Goal: Task Accomplishment & Management: Complete application form

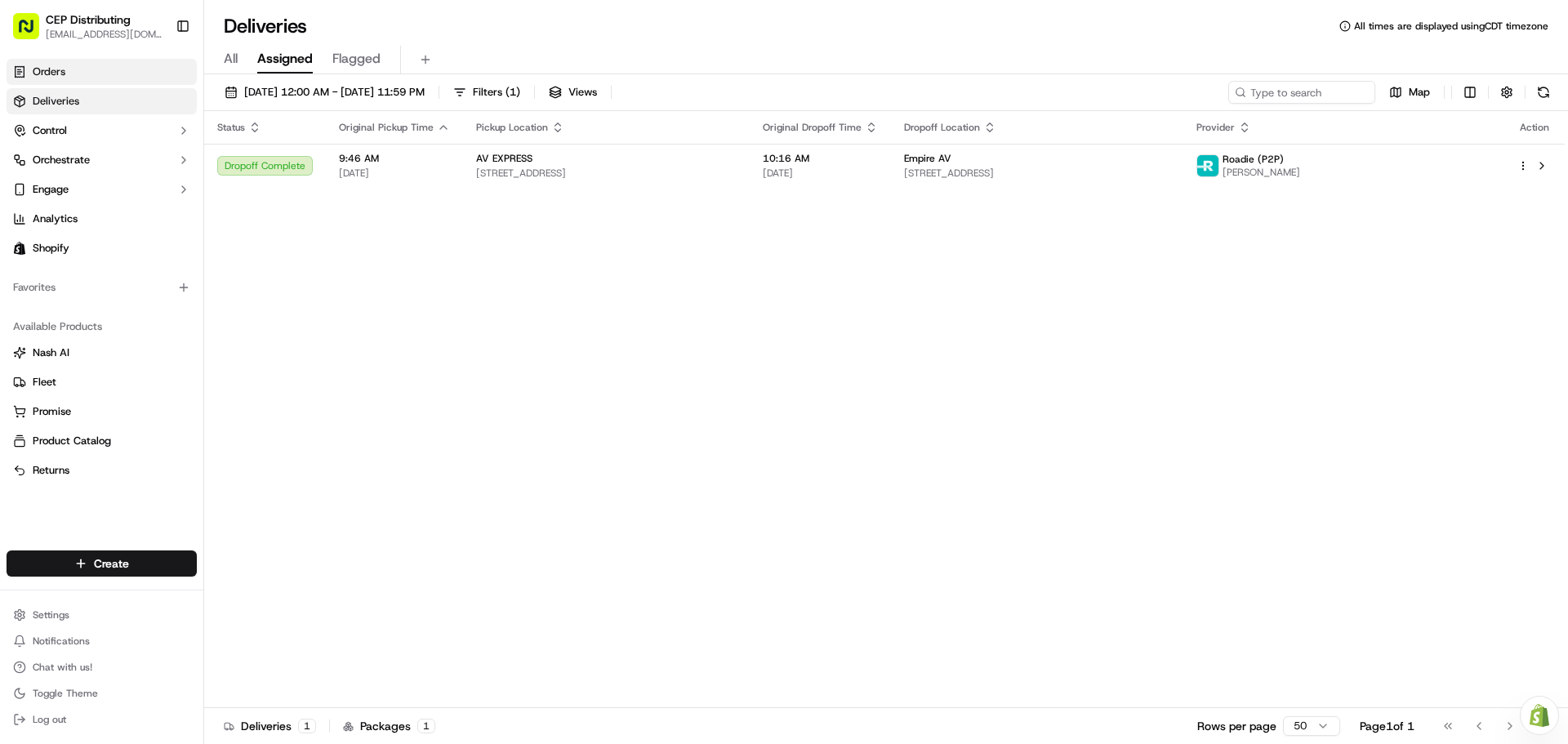
click at [104, 74] on link "Orders" at bounding box center [102, 72] width 190 height 26
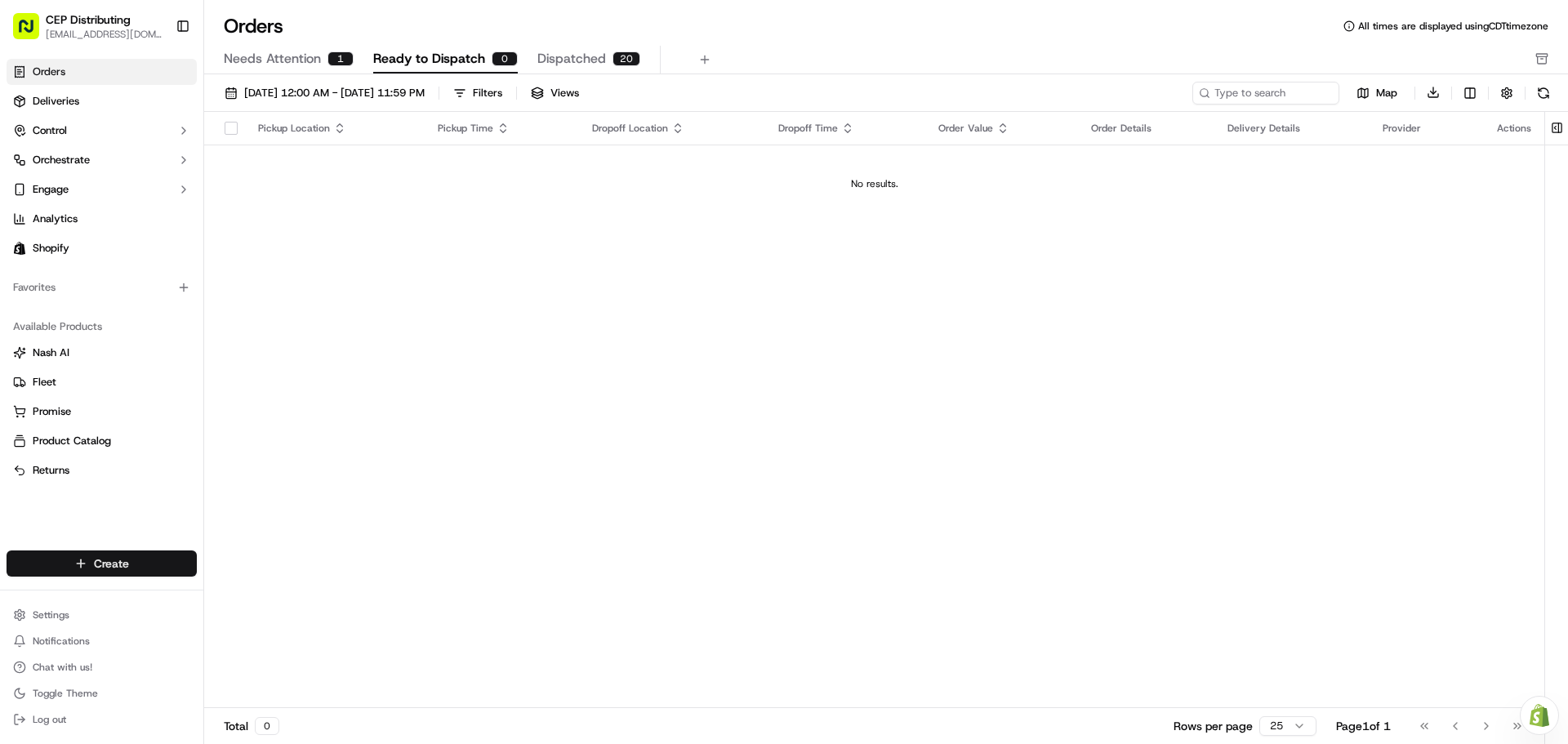
click at [146, 558] on html "CEP Distributing [EMAIL_ADDRESS][DOMAIN_NAME] Toggle Sidebar Orders Deliveries …" at bounding box center [784, 372] width 1568 height 744
click at [299, 628] on link "Order" at bounding box center [296, 623] width 182 height 30
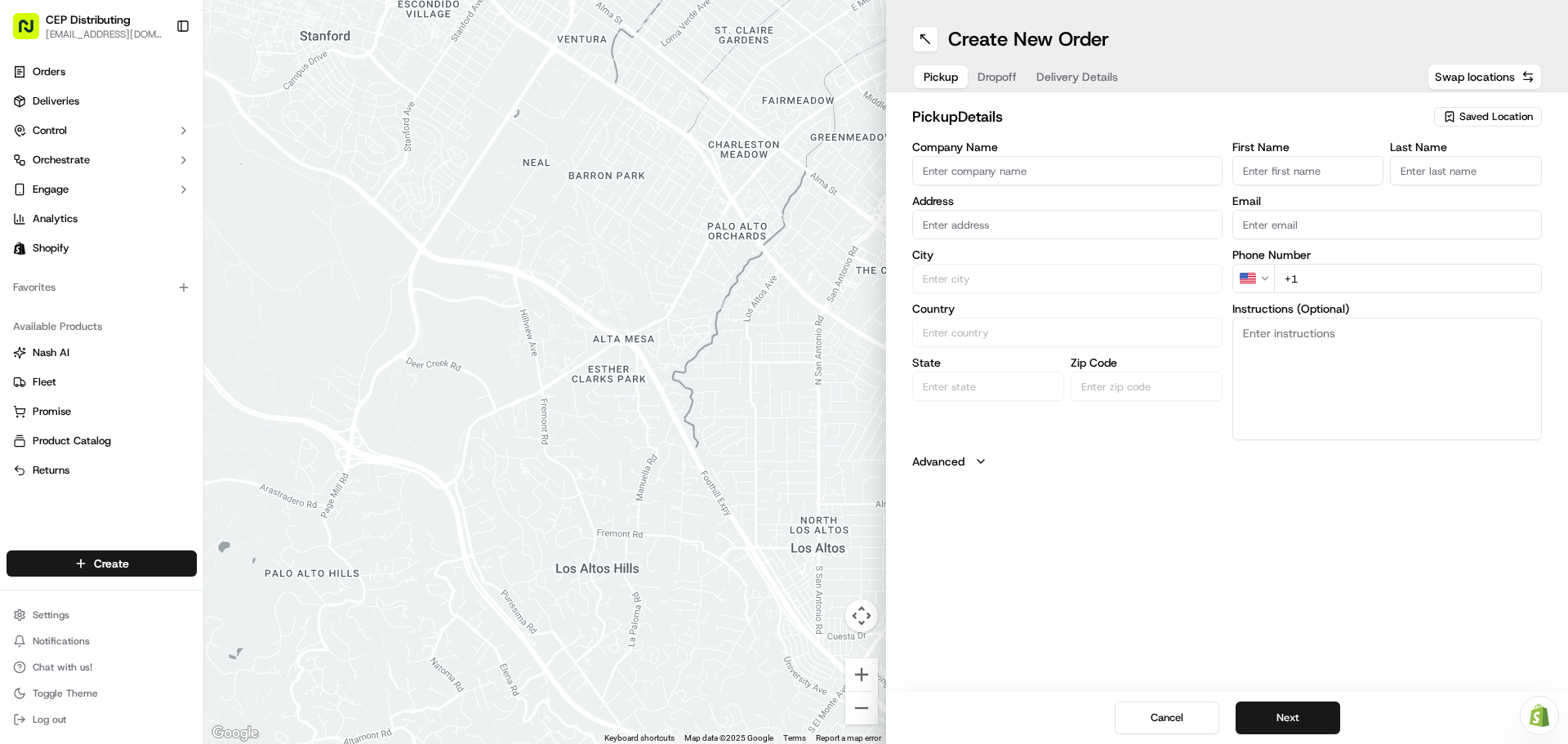
click at [931, 172] on input "Company Name" at bounding box center [1067, 171] width 310 height 30
type input "AV EXPRESS"
type input "[STREET_ADDRESS]"
type input "Seniece"
type input "Jetson"
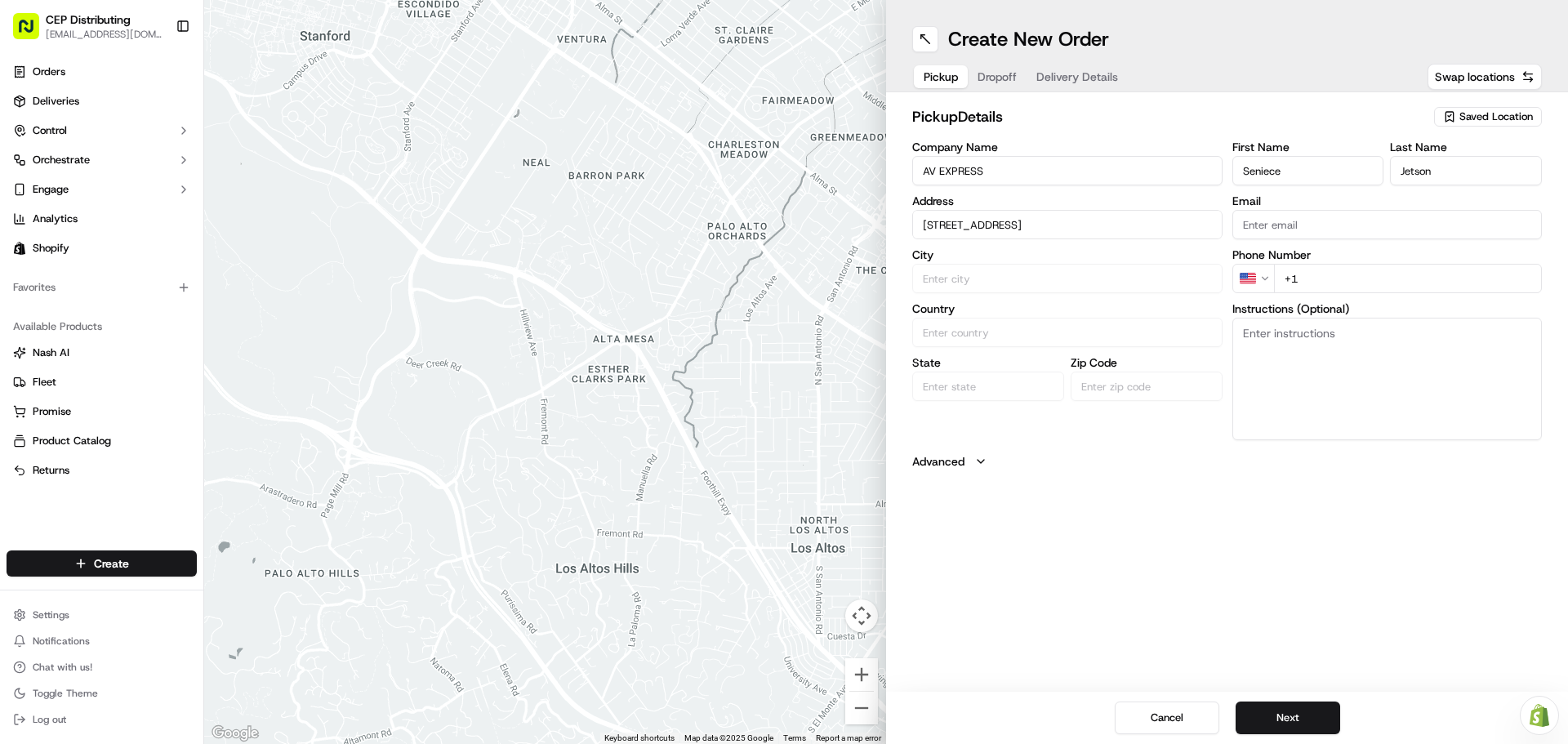
type input "[EMAIL_ADDRESS][DOMAIN_NAME]"
drag, startPoint x: 1131, startPoint y: 211, endPoint x: 89, endPoint y: -99, distance: 1087.1
click at [89, 0] on html "CEP Distributing [EMAIL_ADDRESS][DOMAIN_NAME] Toggle Sidebar Orders Deliveries …" at bounding box center [784, 372] width 1568 height 744
click at [1023, 261] on div "[STREET_ADDRESS]" at bounding box center [1067, 259] width 302 height 25
type input "[STREET_ADDRESS]"
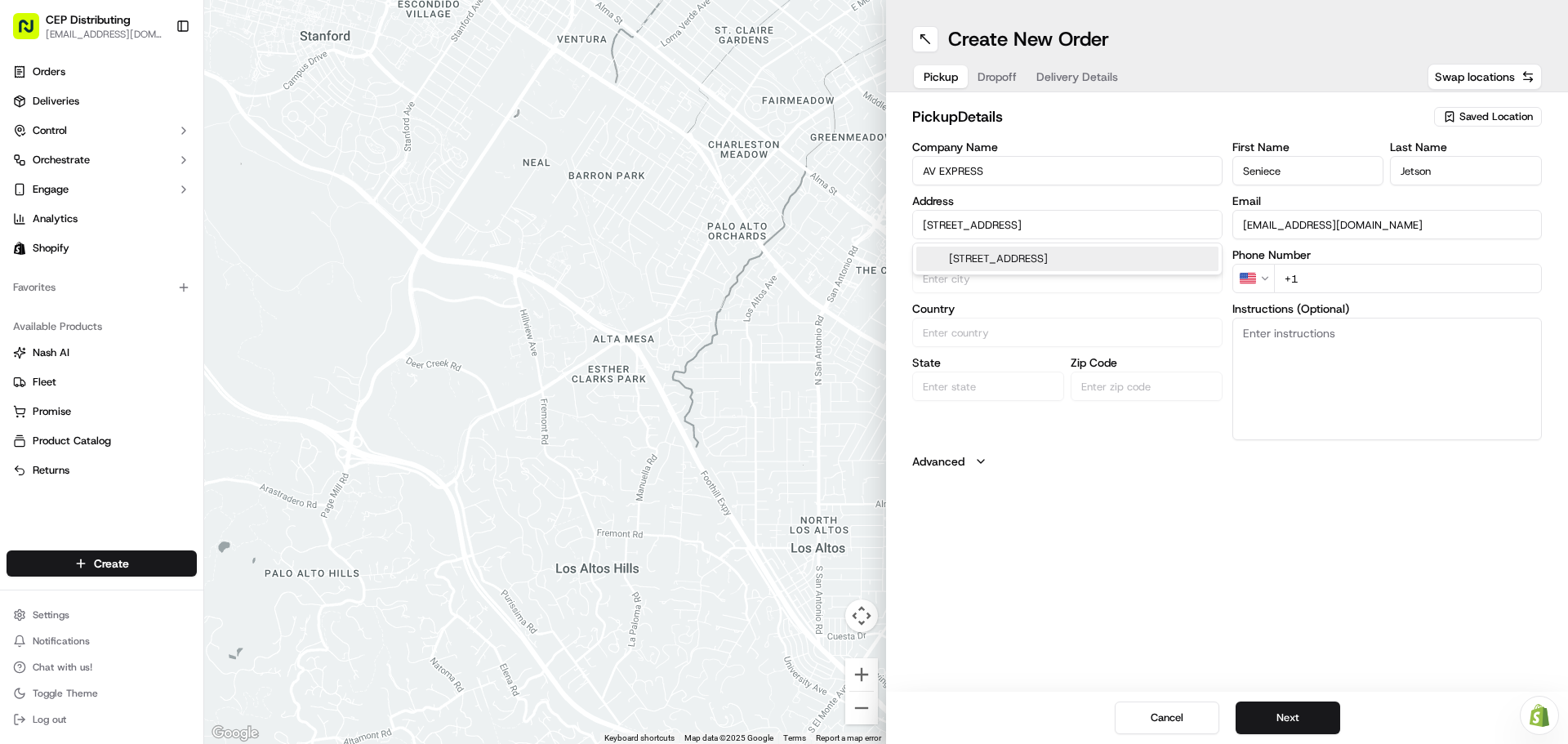
type input "[GEOGRAPHIC_DATA]"
type input "77063"
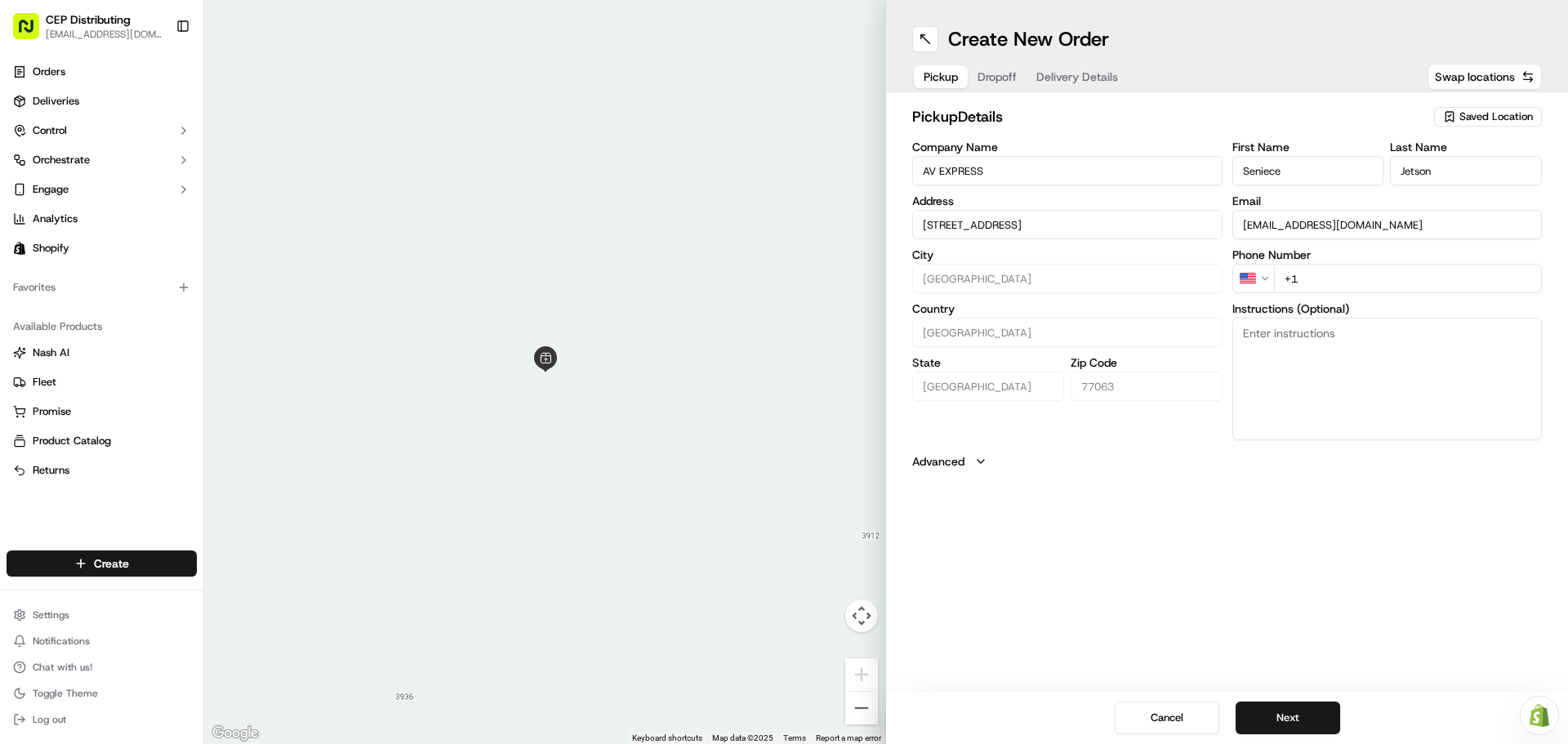
type input "[STREET_ADDRESS]"
click at [1325, 273] on input "+1" at bounding box center [1408, 278] width 268 height 30
type input "[PHONE_NUMBER]"
click at [1409, 346] on textarea "Pickup Order#" at bounding box center [1387, 379] width 310 height 122
type textarea "Pickup Order# 3063"
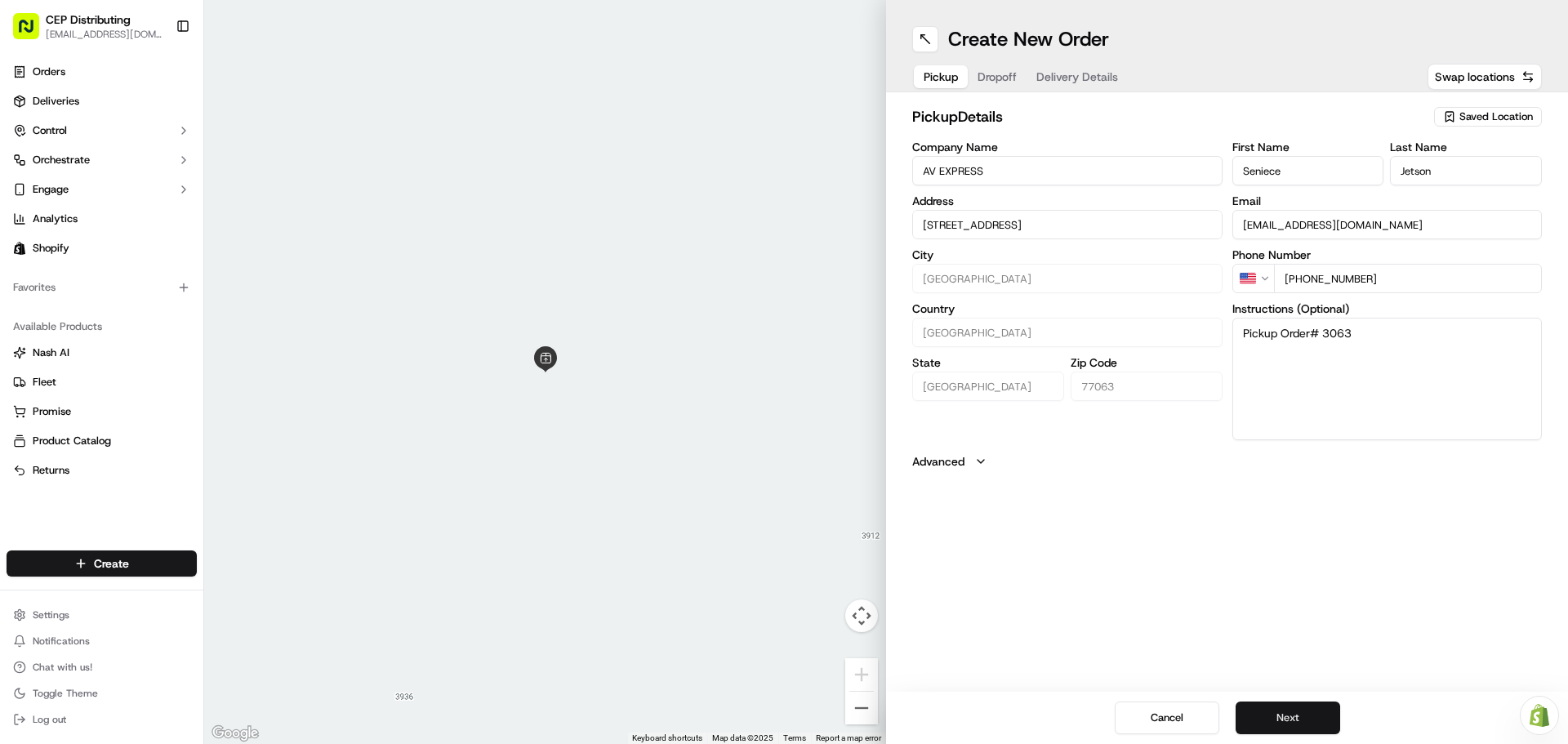
click at [1295, 712] on button "Next" at bounding box center [1287, 718] width 104 height 33
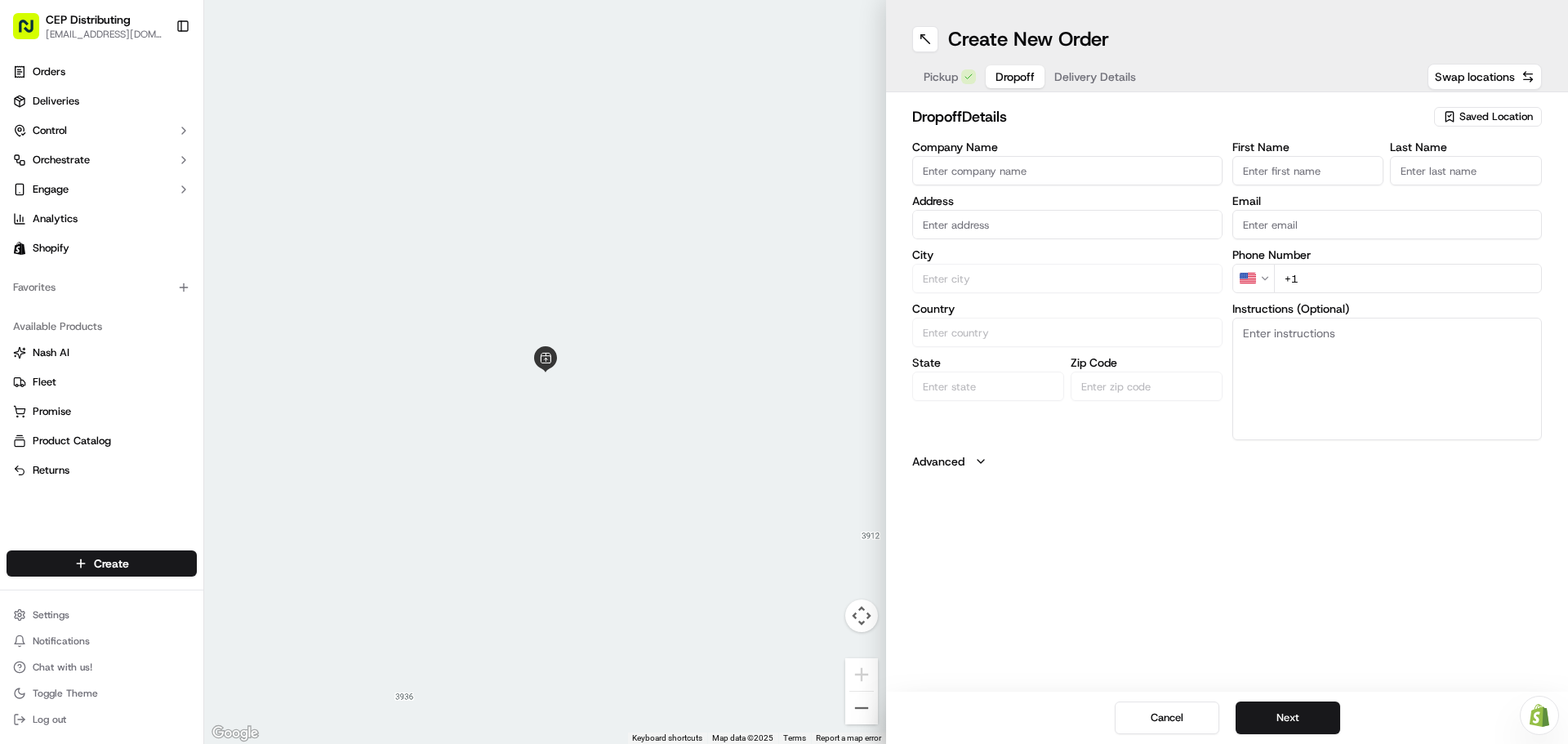
click at [1028, 165] on input "Company Name" at bounding box center [1067, 171] width 310 height 30
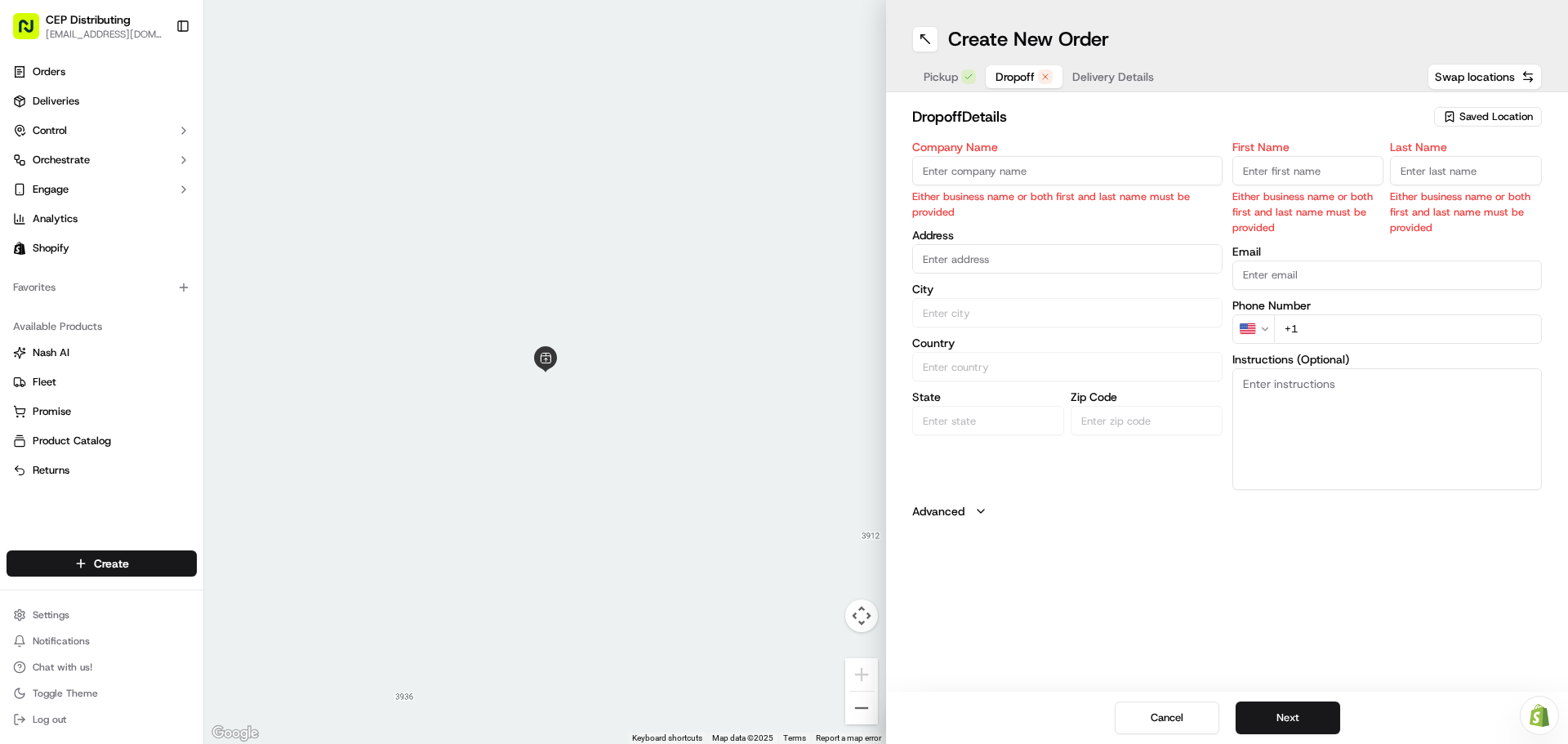
click at [993, 174] on input "Company Name" at bounding box center [1067, 171] width 310 height 30
type input "[PERSON_NAME] Funeral Home c/o Innovative Services"
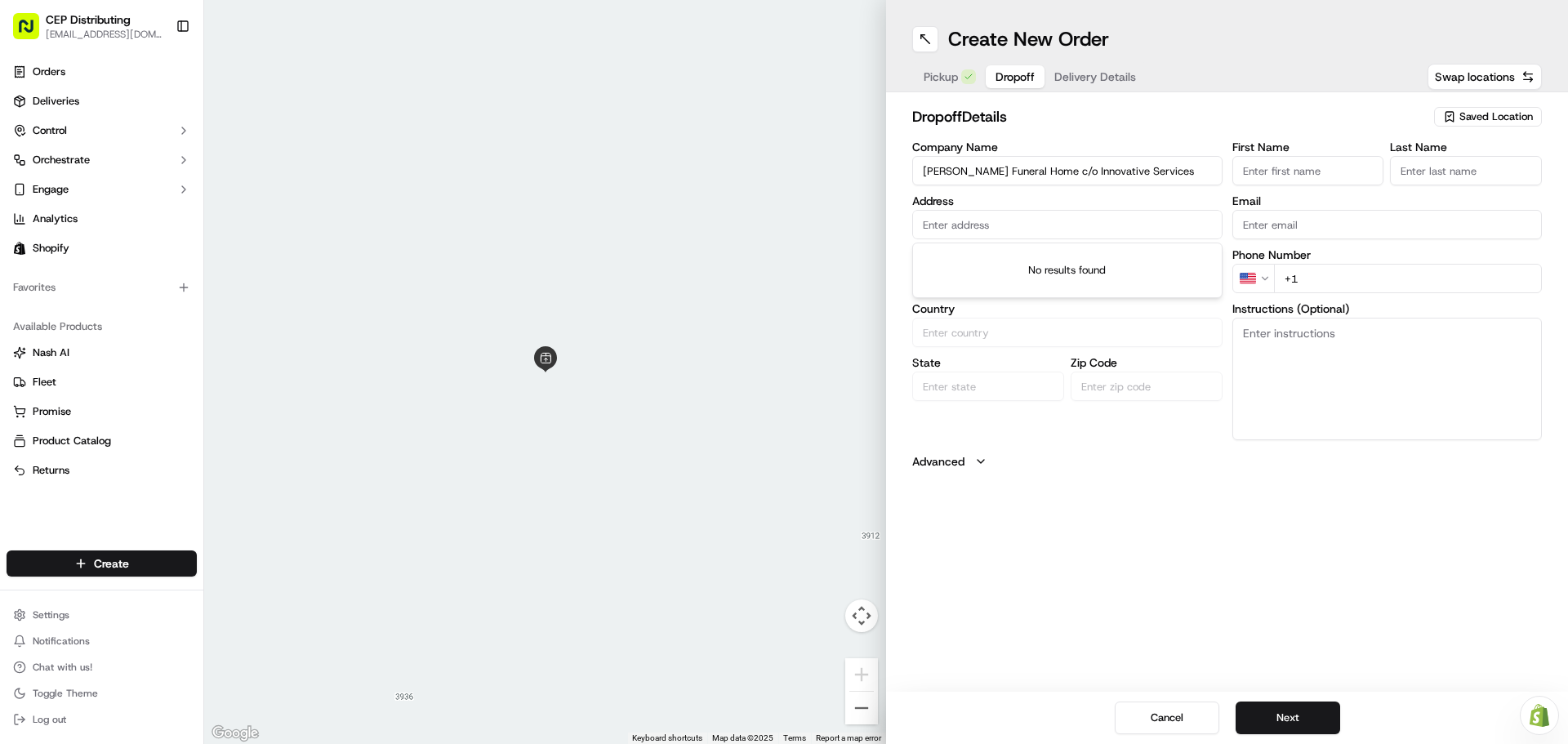
paste input "[STREET_ADDRESS]"
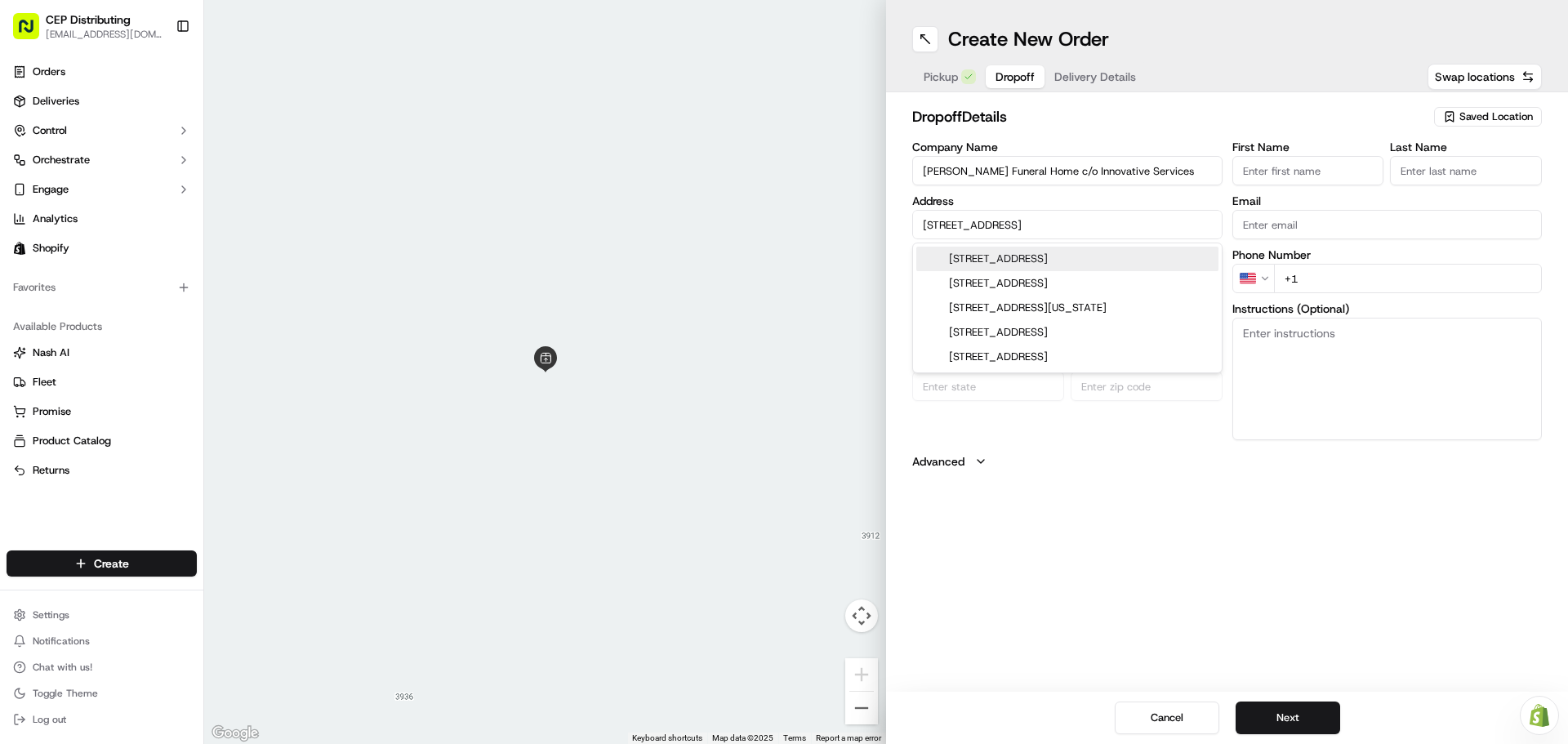
click at [1007, 255] on div "[STREET_ADDRESS]" at bounding box center [1067, 259] width 302 height 25
type input "[STREET_ADDRESS]"
type input "[GEOGRAPHIC_DATA]"
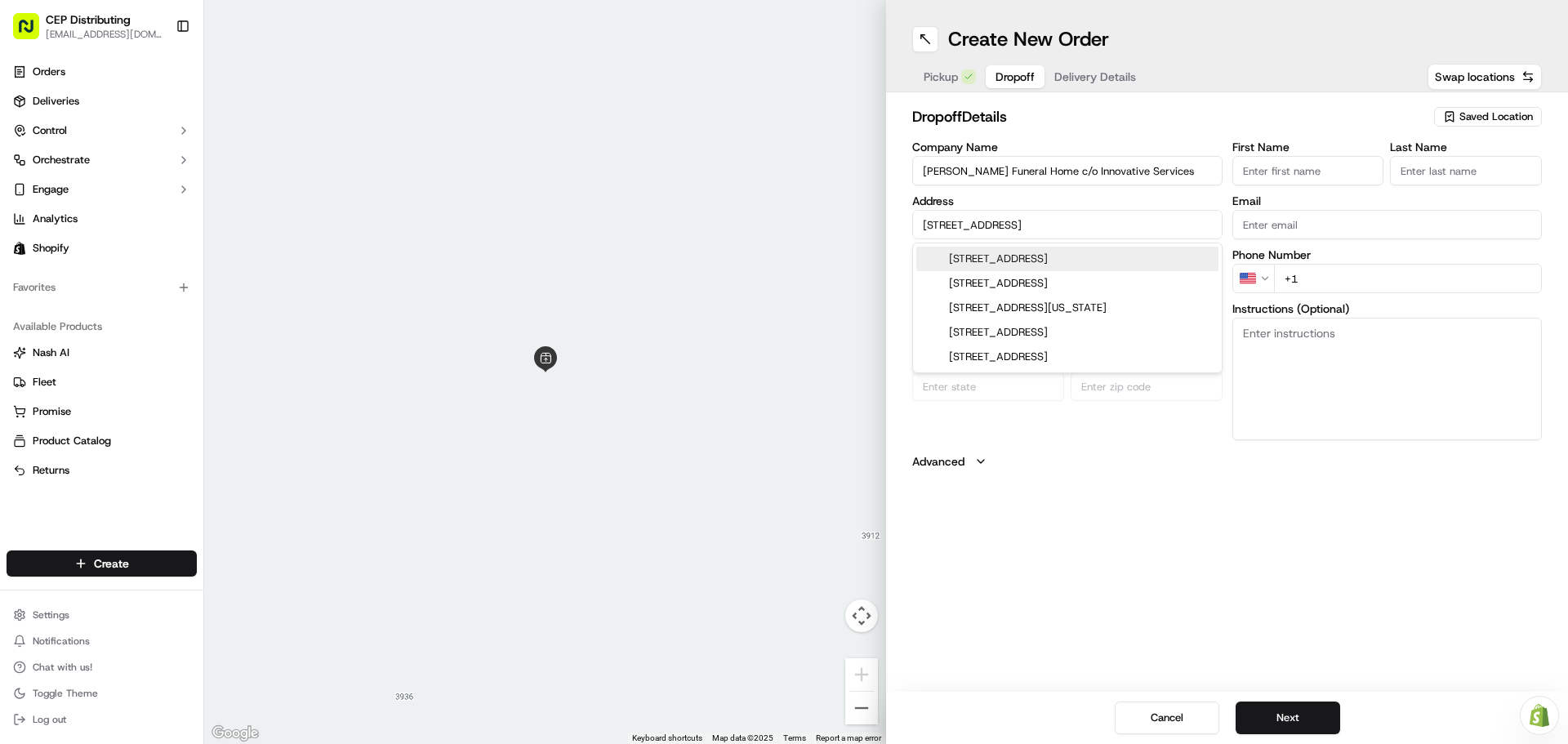
type input "77079"
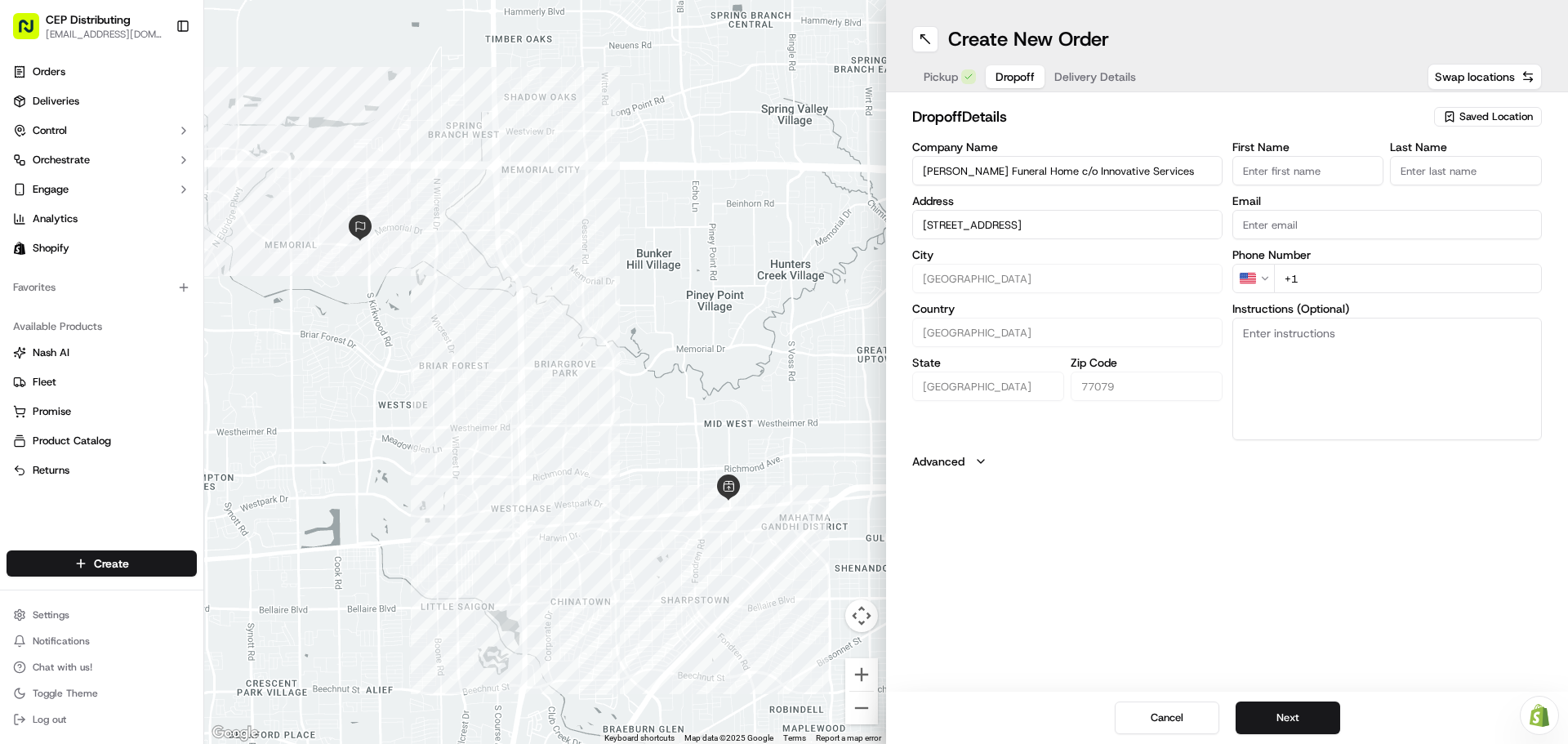
type input "[STREET_ADDRESS]"
click at [1328, 172] on input "First Name" at bounding box center [1308, 171] width 152 height 30
type input "[PERSON_NAME]"
click at [1415, 170] on input "Last Name" at bounding box center [1465, 171] width 152 height 30
type input "[PERSON_NAME]"
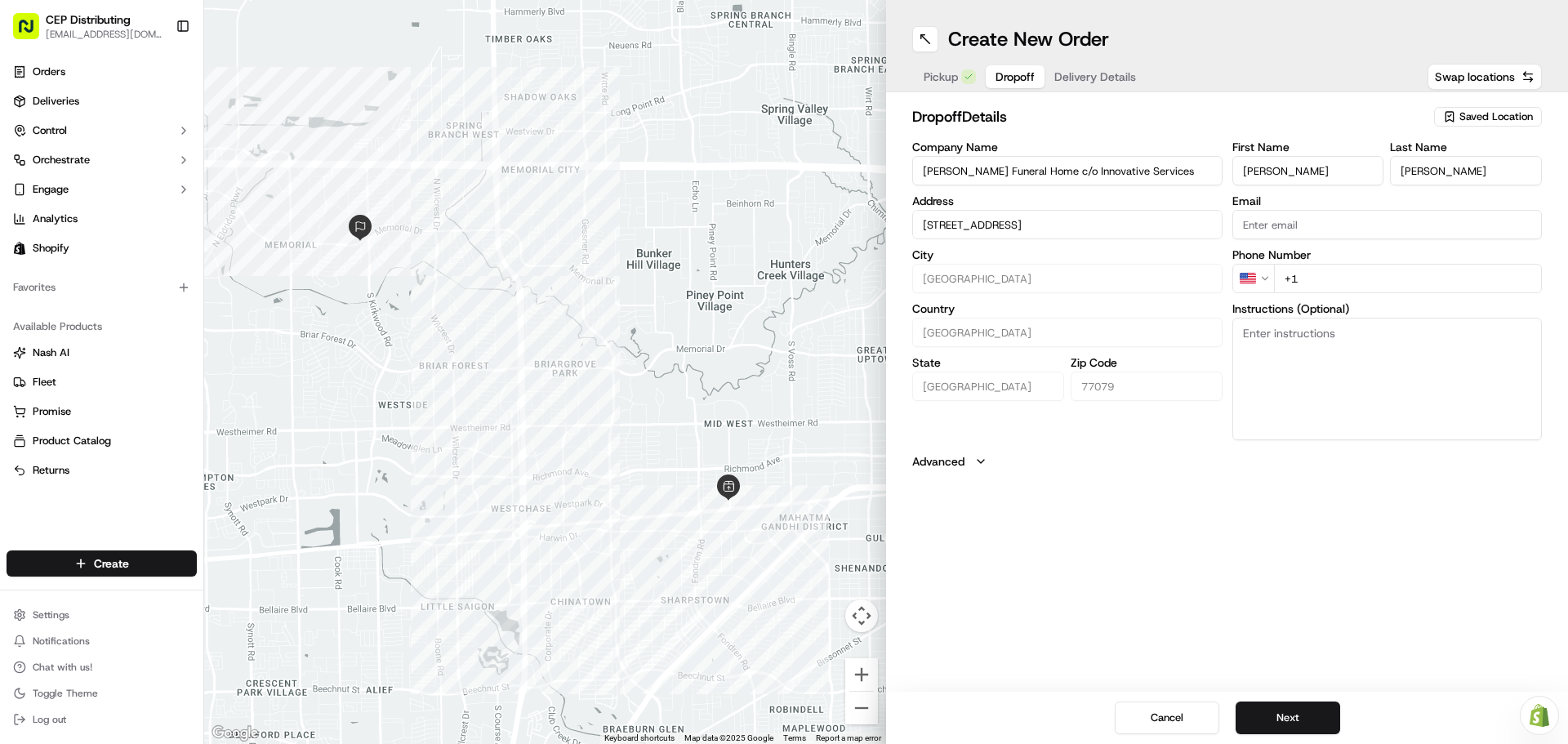
click at [1390, 218] on input "Email" at bounding box center [1387, 225] width 310 height 30
paste input "[EMAIL_ADDRESS][DOMAIN_NAME]"
type input "[EMAIL_ADDRESS][DOMAIN_NAME]"
click at [1390, 279] on input "+1" at bounding box center [1408, 278] width 268 height 30
type input "[PHONE_NUMBER]"
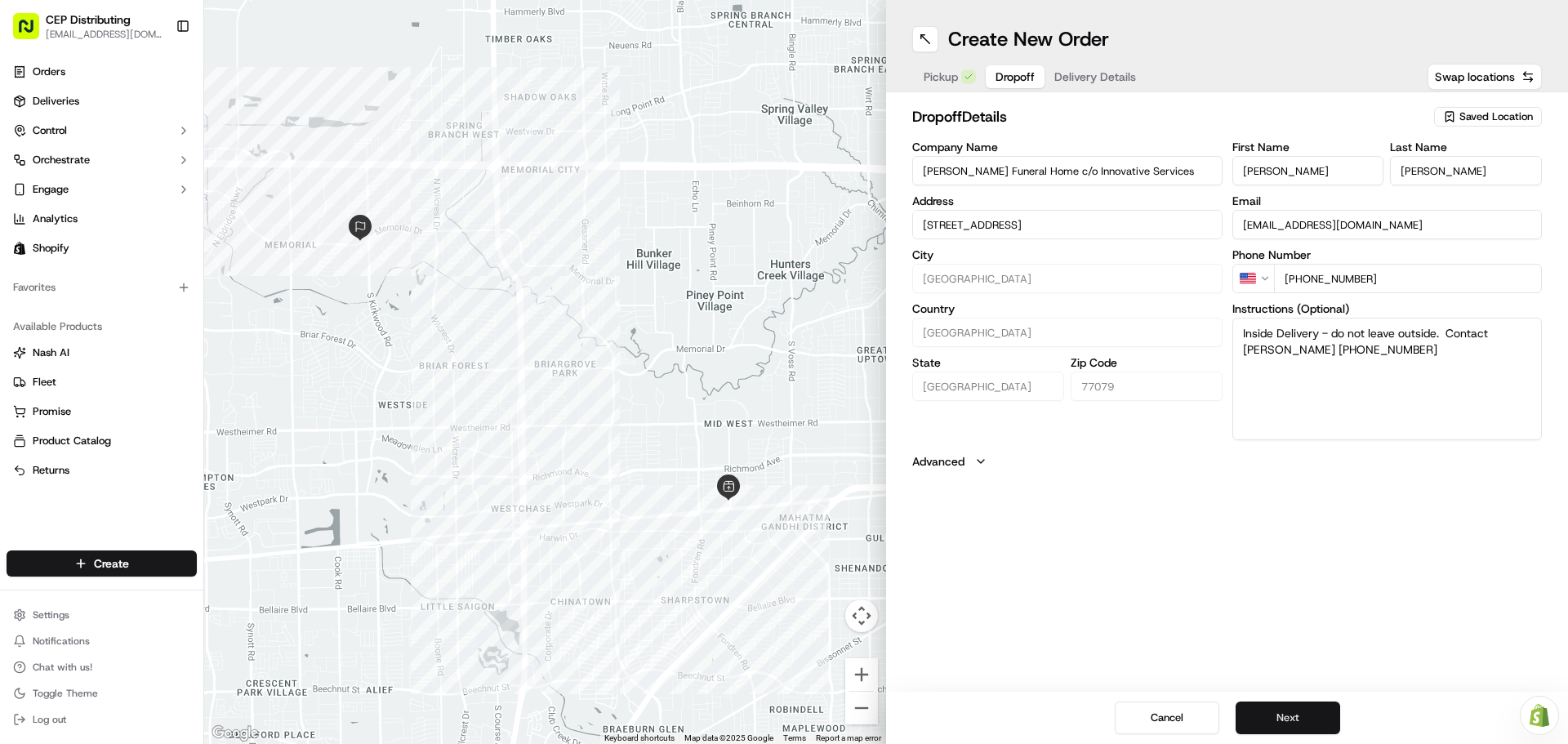
type textarea "Inside Delivery - do not leave outside. Contact [PERSON_NAME] [PHONE_NUMBER]"
click at [1288, 714] on button "Next" at bounding box center [1287, 718] width 104 height 33
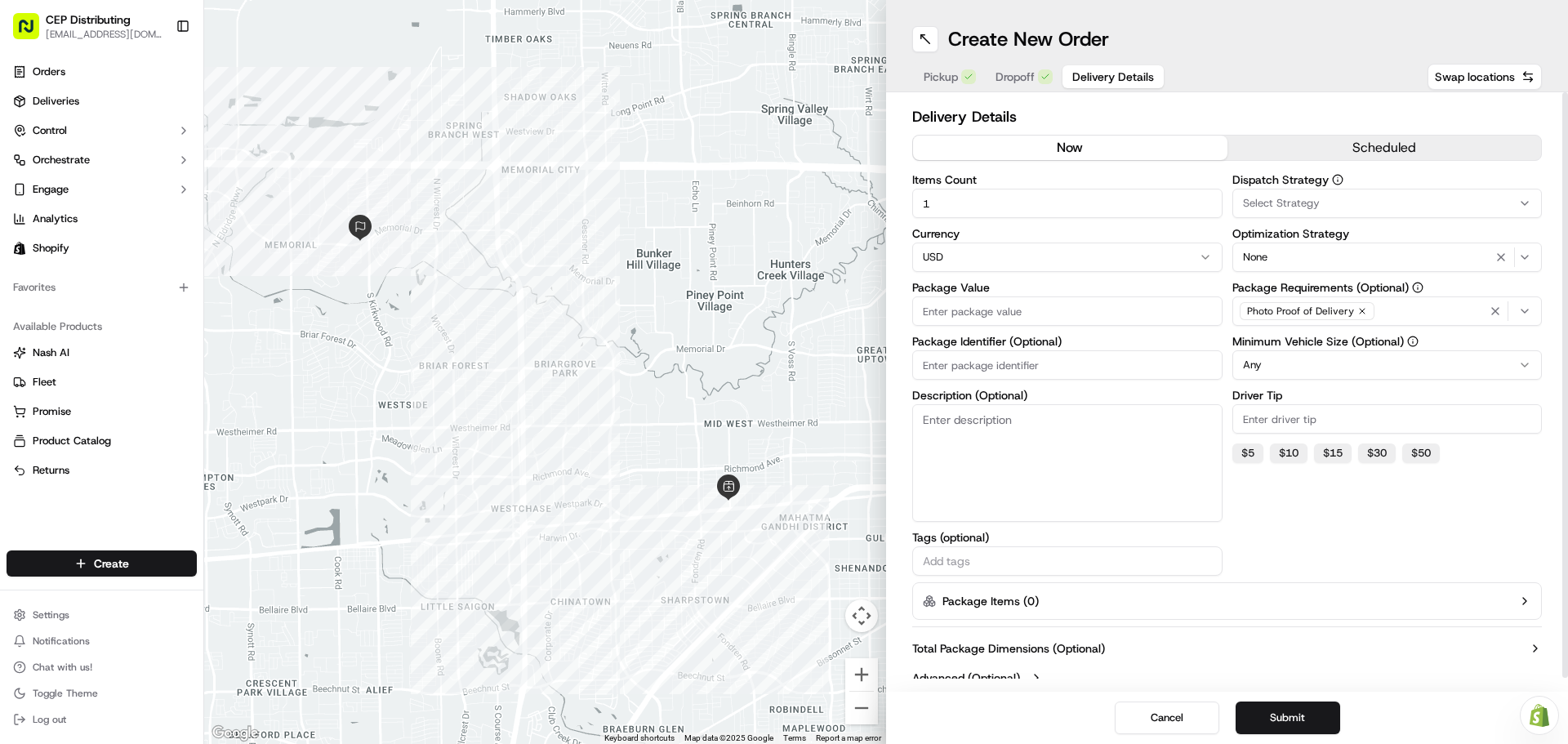
click at [988, 308] on input "Package Value" at bounding box center [1067, 311] width 310 height 30
type input "243.34"
drag, startPoint x: 1030, startPoint y: 368, endPoint x: 1011, endPoint y: 348, distance: 27.6
click at [1030, 366] on input "Package Identifier (Optional)" at bounding box center [1067, 365] width 310 height 30
type input "Order# 3063"
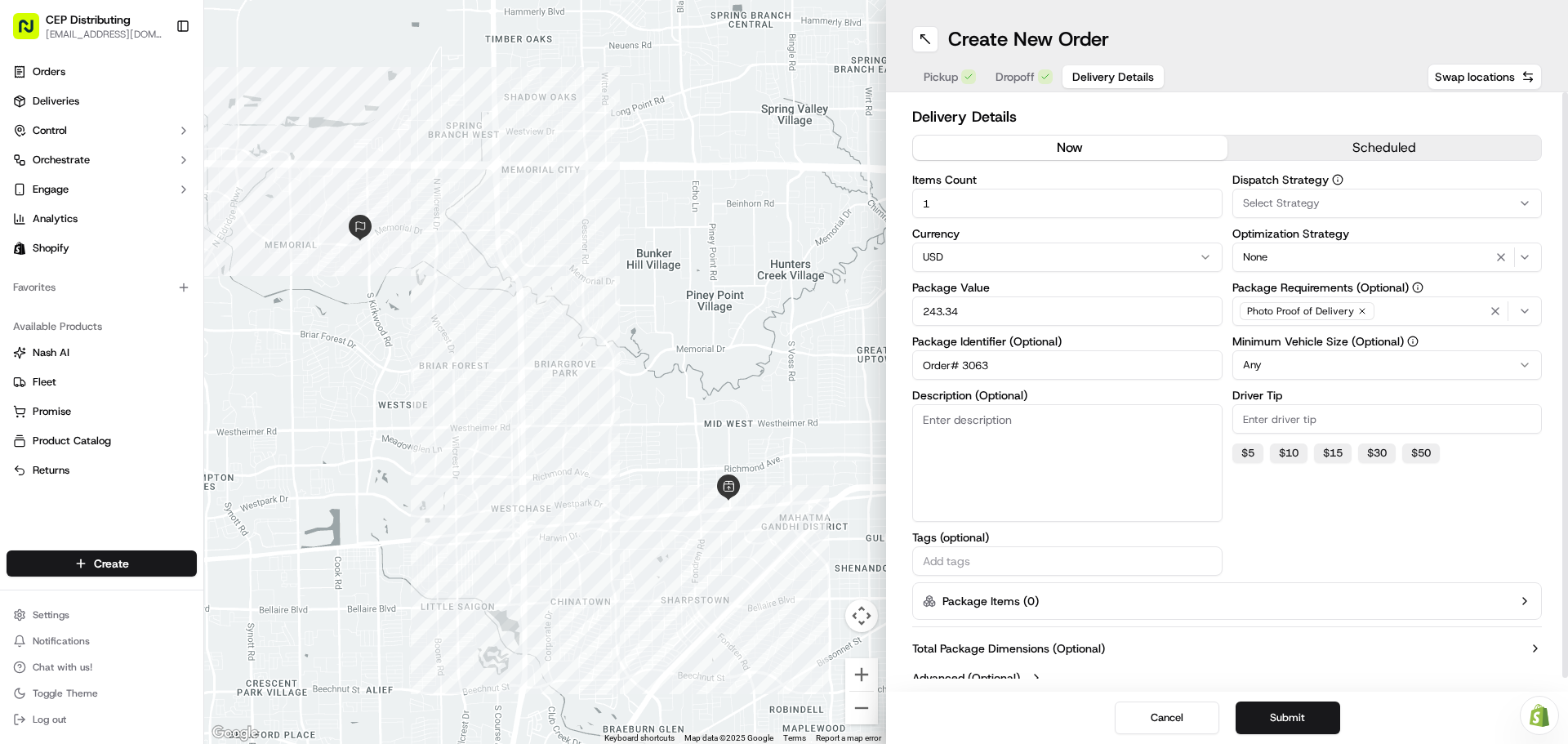
click at [1402, 200] on div "Select Strategy" at bounding box center [1387, 204] width 302 height 15
click at [1341, 301] on div "Shopify" at bounding box center [1350, 292] width 233 height 25
drag, startPoint x: 1358, startPoint y: 527, endPoint x: 1349, endPoint y: 489, distance: 39.1
click at [1358, 528] on html "CEP Distributing [EMAIL_ADDRESS][DOMAIN_NAME] Toggle Sidebar Orders Deliveries …" at bounding box center [784, 372] width 1568 height 744
click at [1341, 252] on div "None" at bounding box center [1387, 257] width 302 height 20
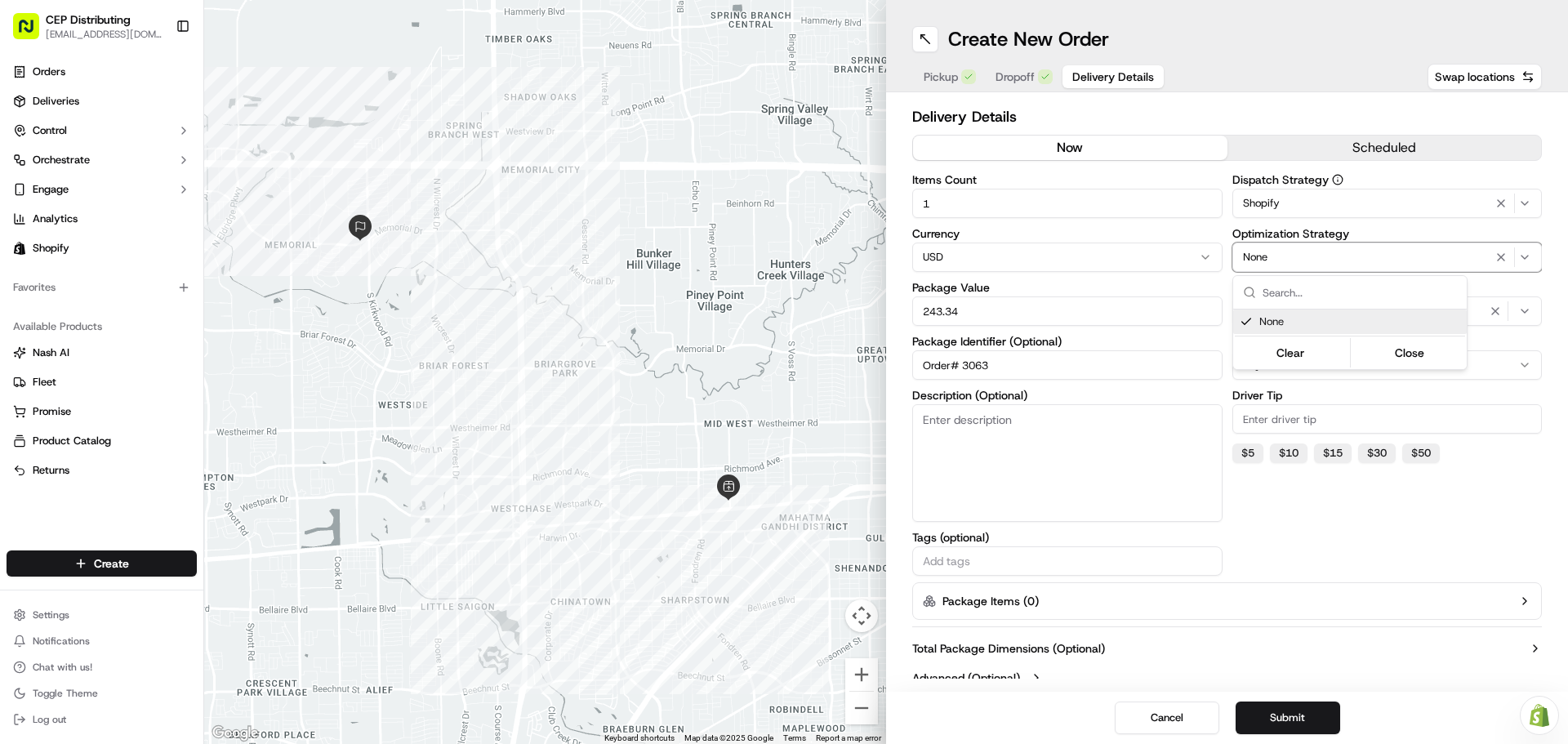
click at [1364, 523] on html "CEP Distributing [EMAIL_ADDRESS][DOMAIN_NAME] Toggle Sidebar Orders Deliveries …" at bounding box center [784, 372] width 1568 height 744
click at [1423, 307] on div "Photo Proof of Delivery" at bounding box center [1387, 311] width 302 height 25
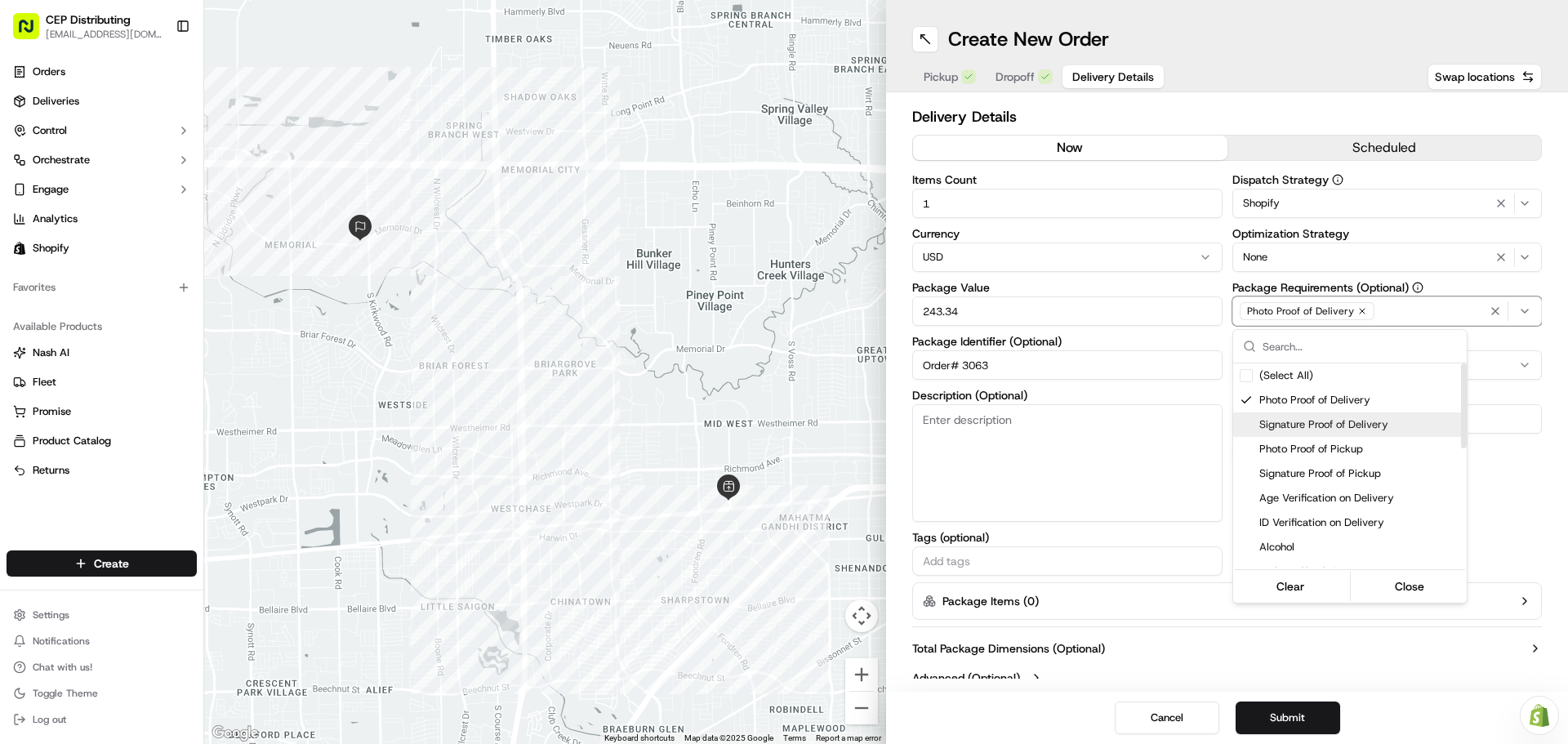
click at [1319, 420] on span "Signature Proof of Delivery" at bounding box center [1359, 425] width 201 height 15
click at [1522, 514] on html "CEP Distributing [EMAIL_ADDRESS][DOMAIN_NAME] Toggle Sidebar Orders Deliveries …" at bounding box center [784, 372] width 1568 height 744
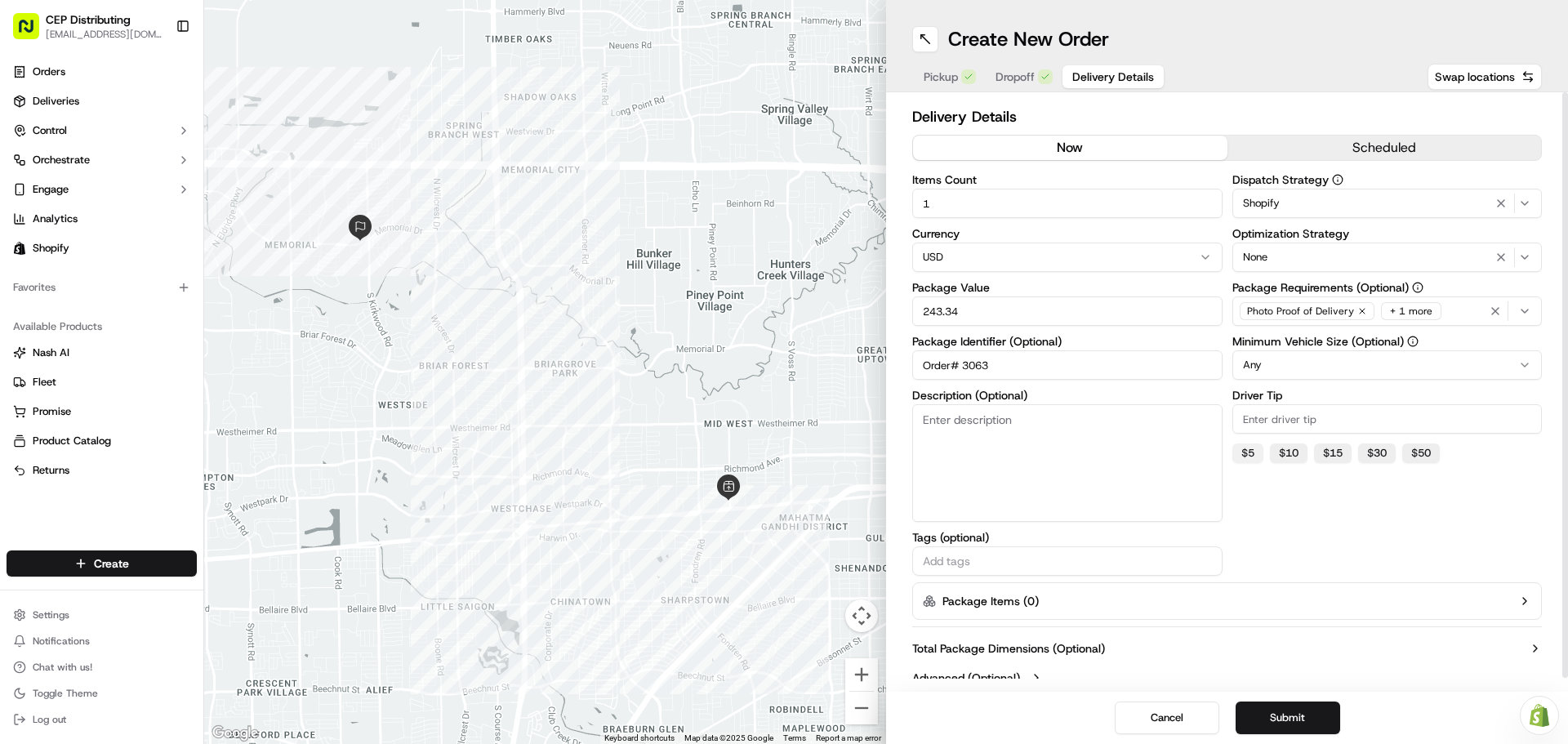
click at [1251, 448] on button "$ 5" at bounding box center [1248, 453] width 31 height 20
type input "5"
click at [1302, 713] on button "Submit" at bounding box center [1287, 718] width 104 height 33
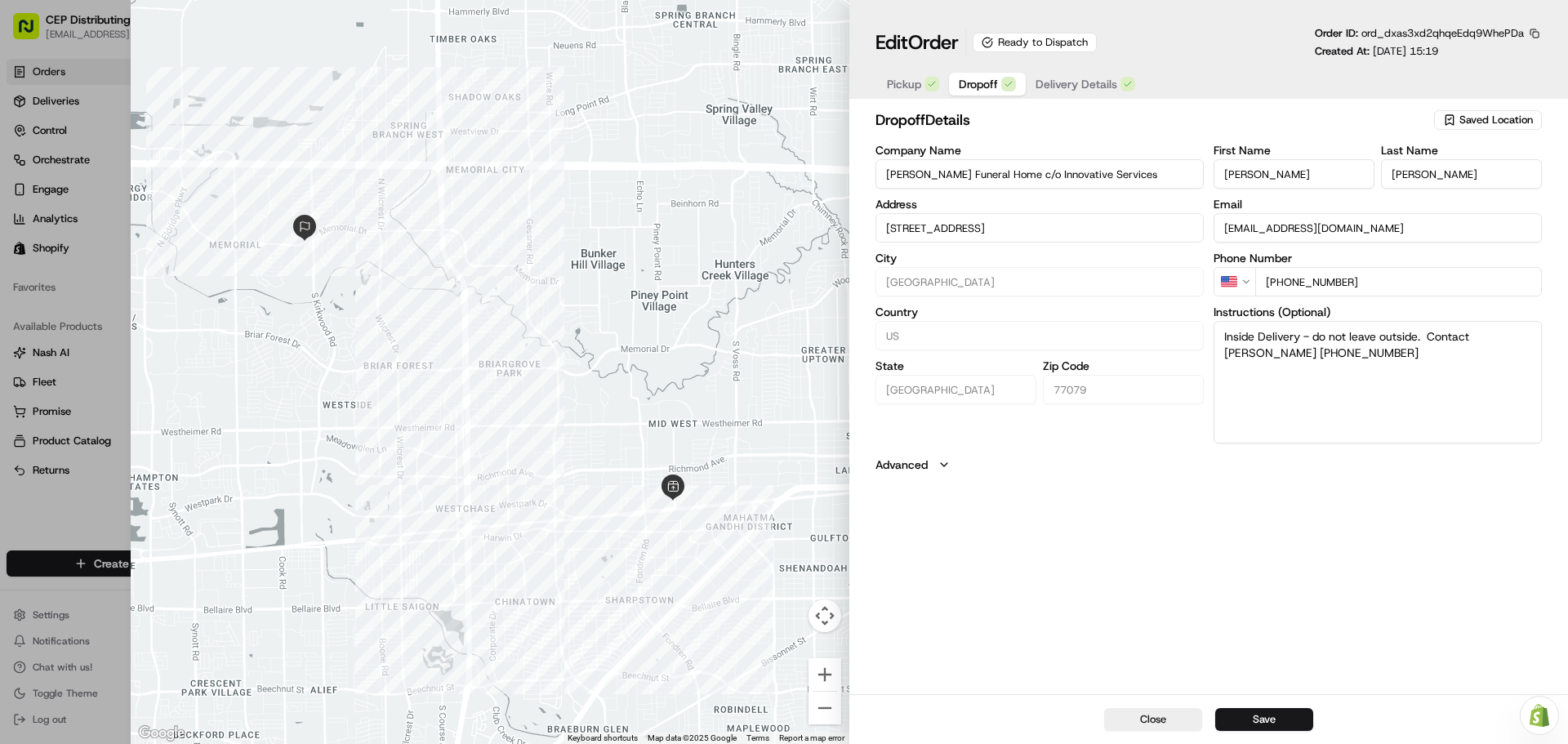
click at [993, 80] on span "Dropoff" at bounding box center [979, 84] width 39 height 16
click at [1296, 723] on button "Save" at bounding box center [1263, 719] width 98 height 23
type input "+1"
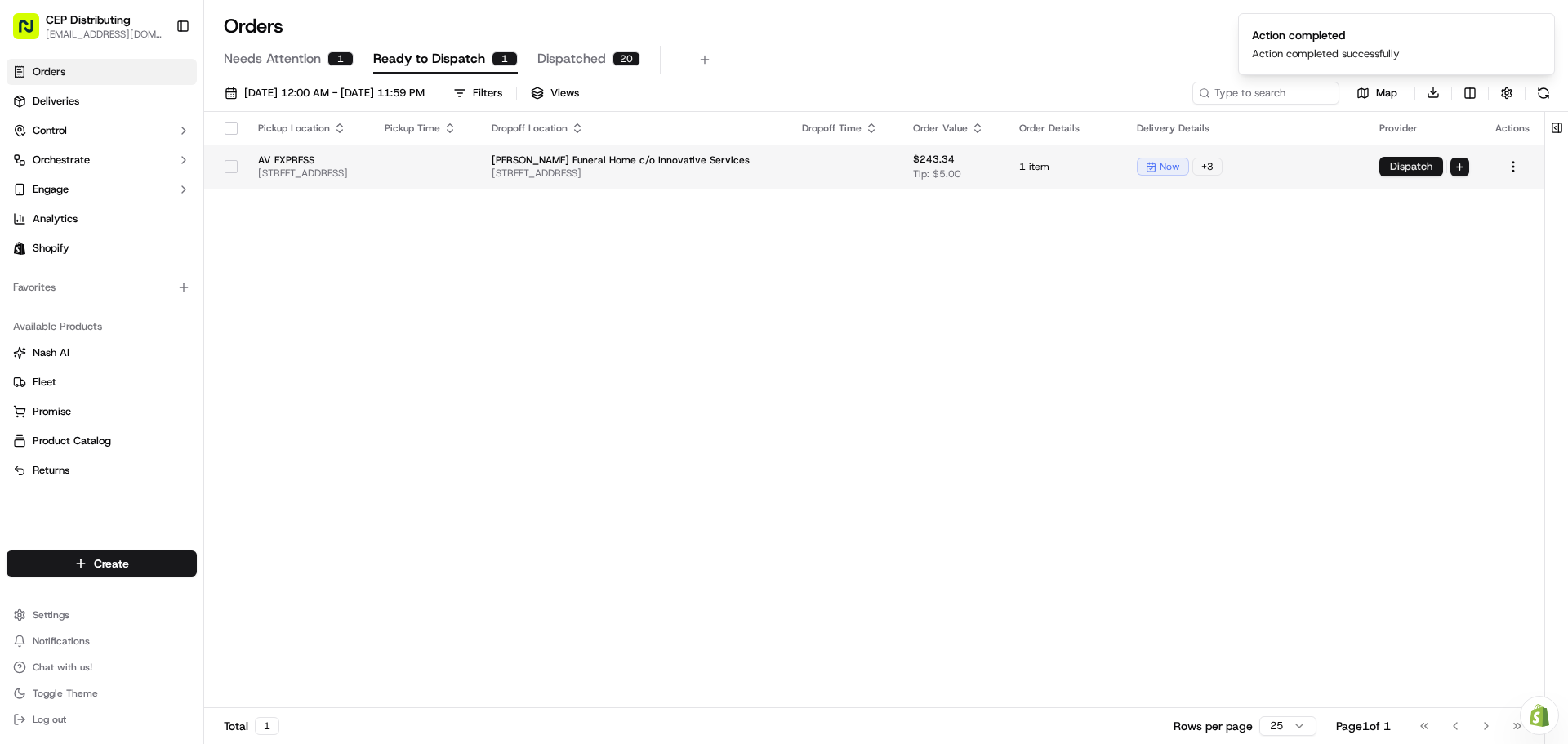
click at [1387, 158] on button "Dispatch" at bounding box center [1411, 167] width 64 height 20
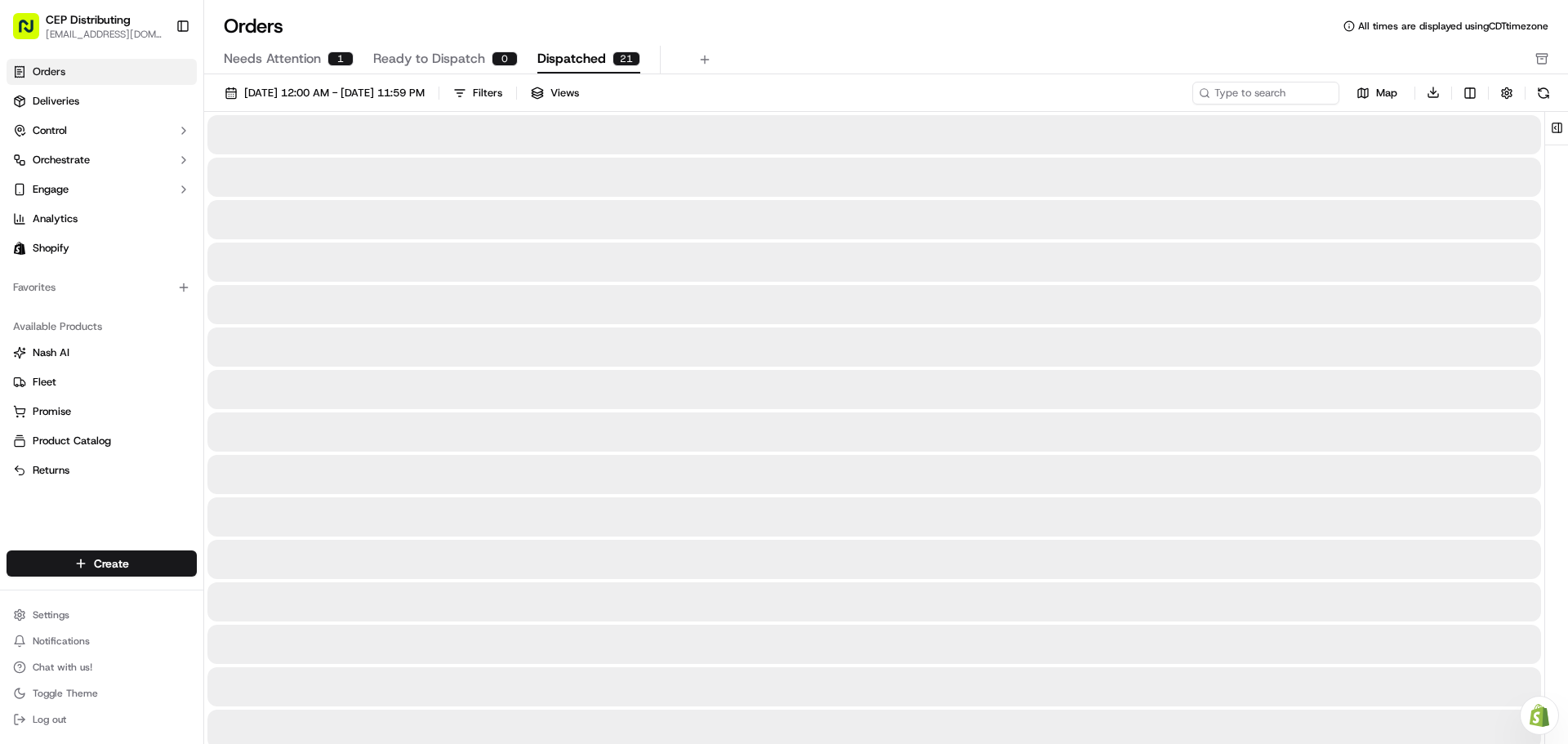
click at [587, 52] on span "Dispatched" at bounding box center [571, 59] width 69 height 20
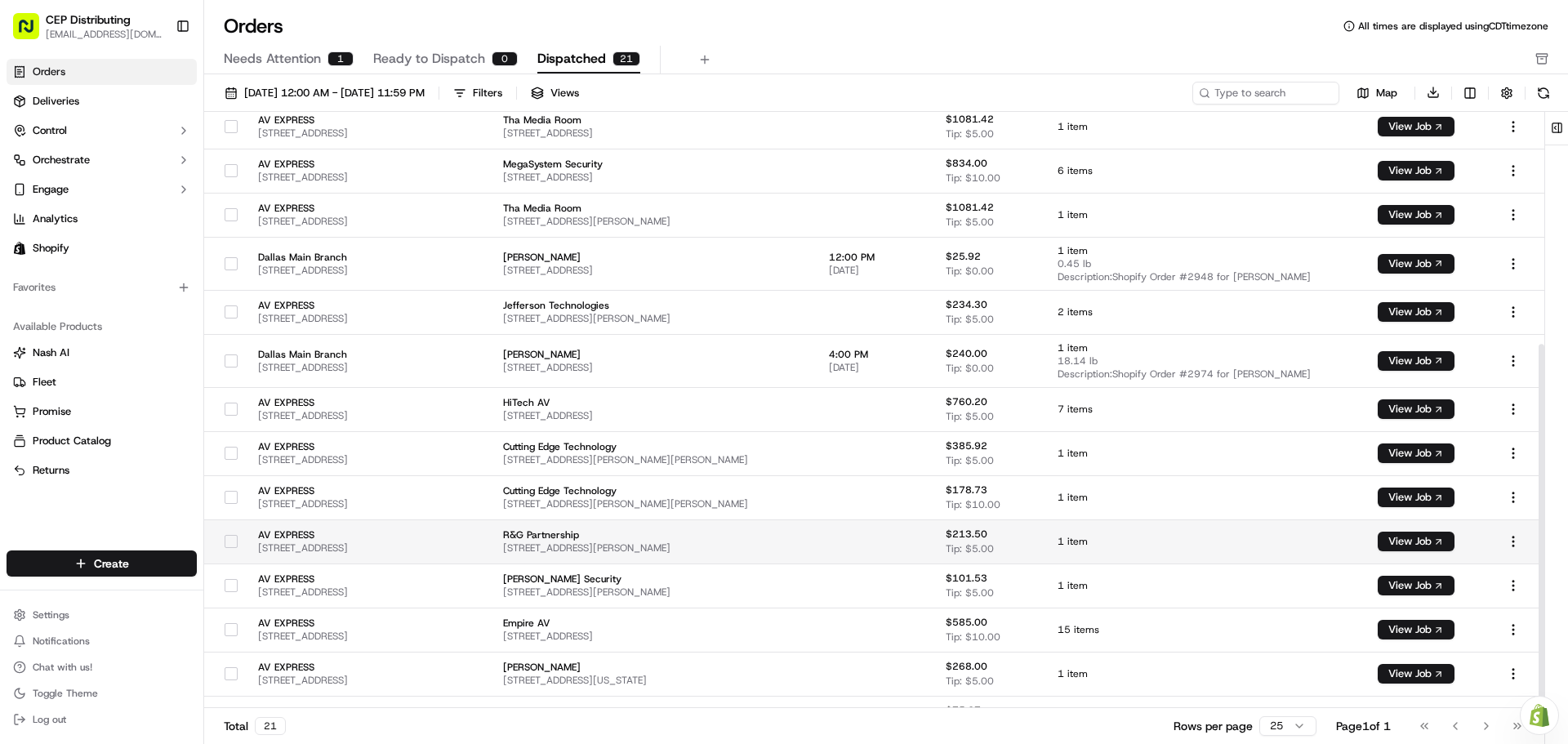
scroll to position [379, 0]
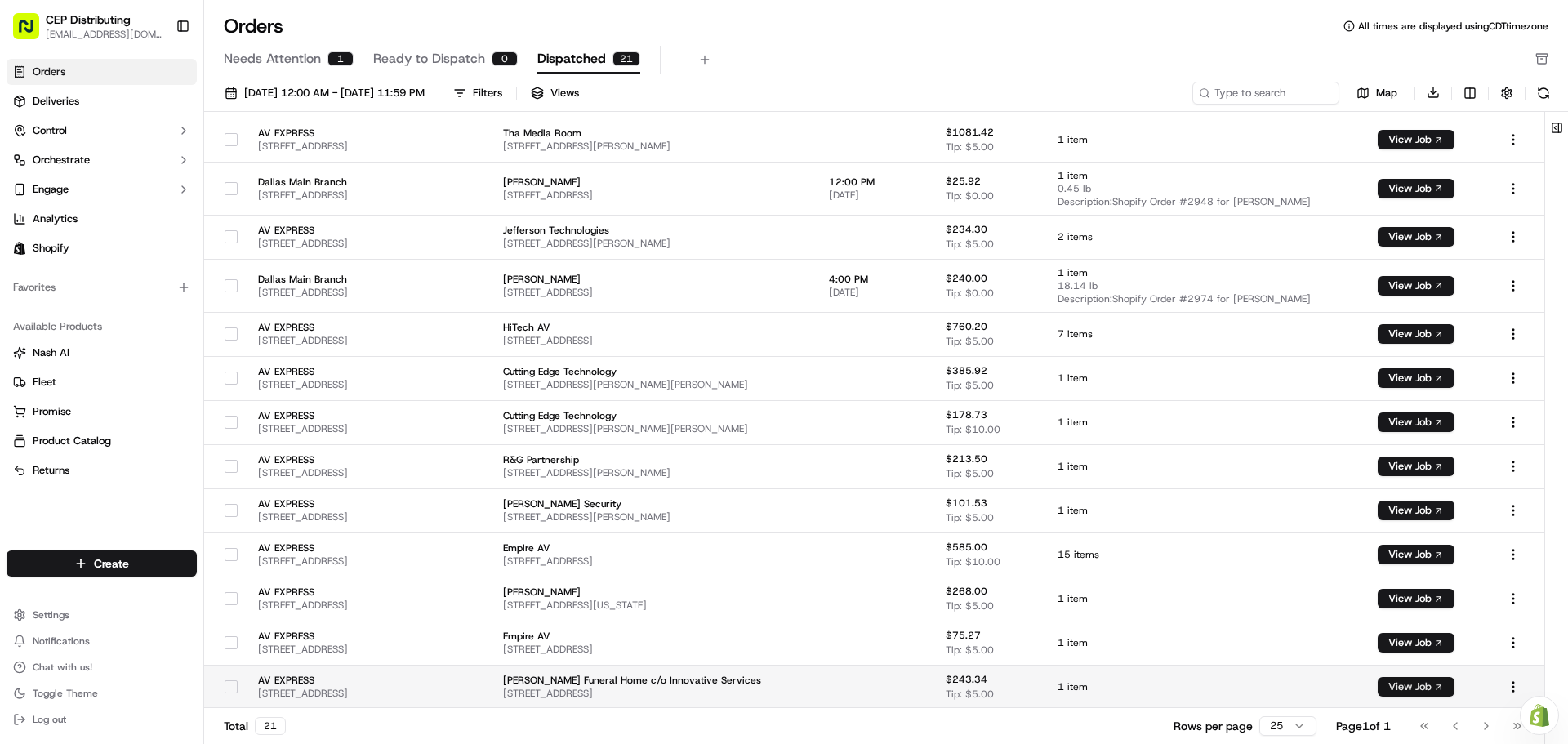
click at [1422, 684] on button "View Job" at bounding box center [1415, 687] width 76 height 20
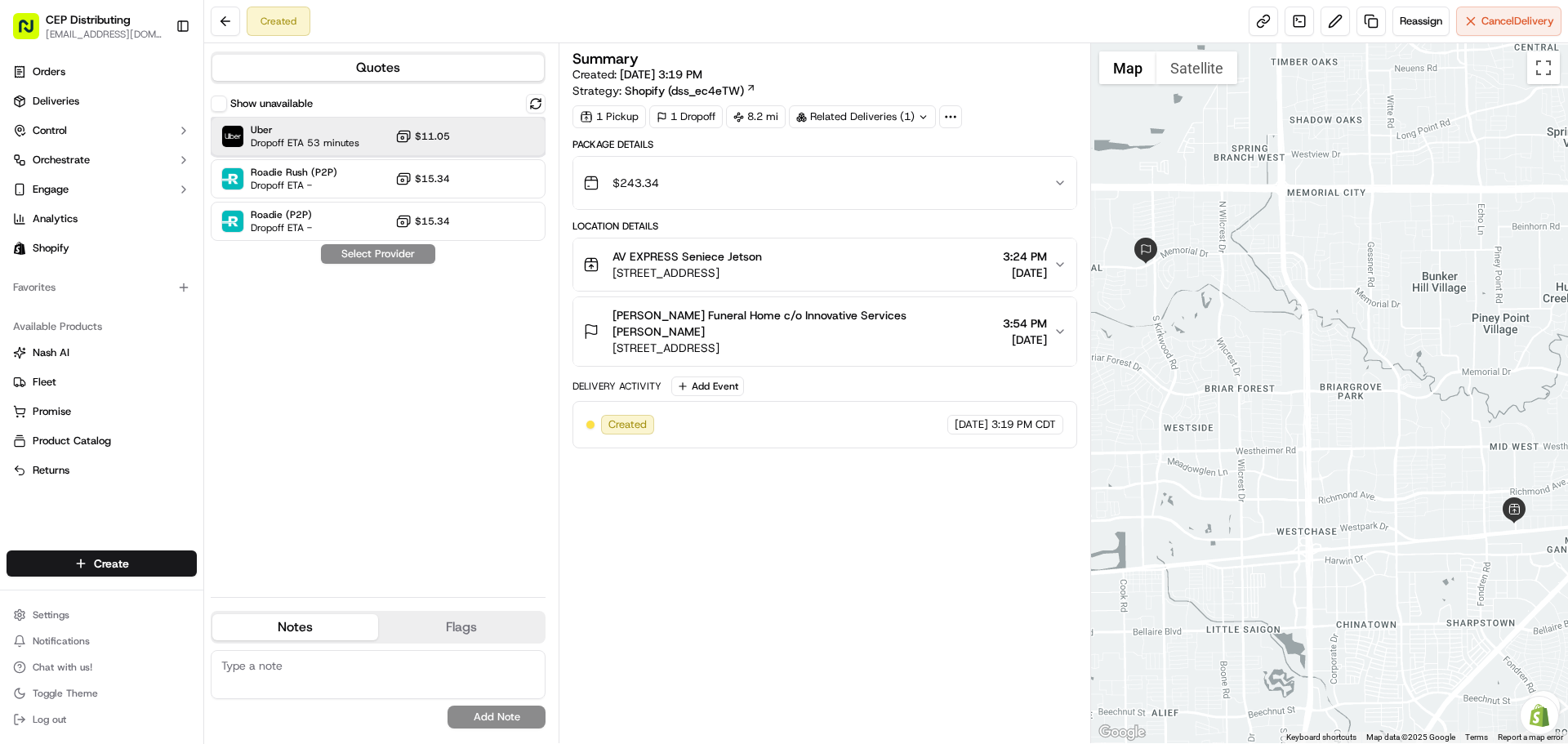
click at [466, 140] on div "Uber Dropoff ETA 53 minutes $11.05" at bounding box center [378, 136] width 335 height 39
click at [394, 254] on button "Assign Provider" at bounding box center [378, 254] width 116 height 20
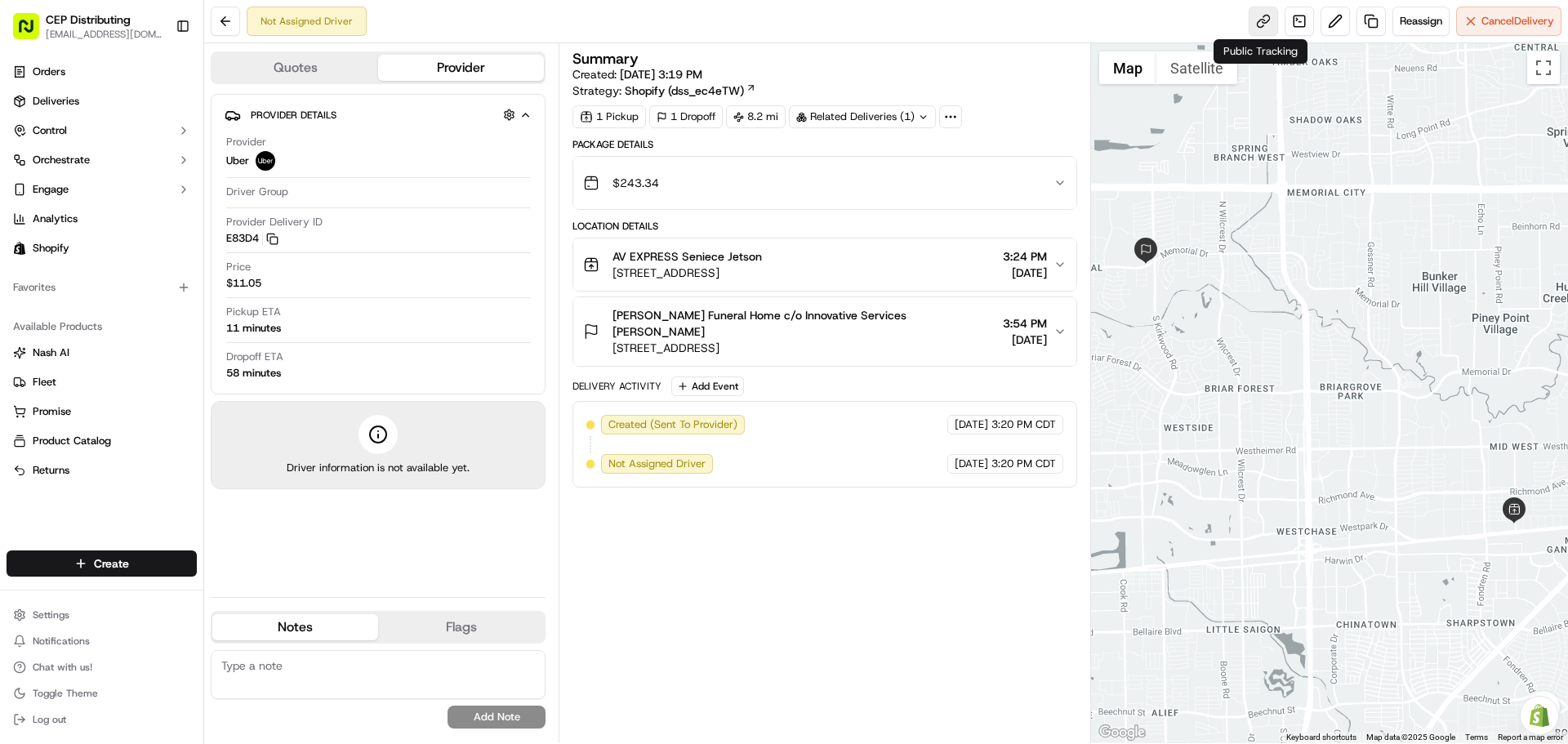
click at [1254, 27] on link at bounding box center [1263, 21] width 30 height 30
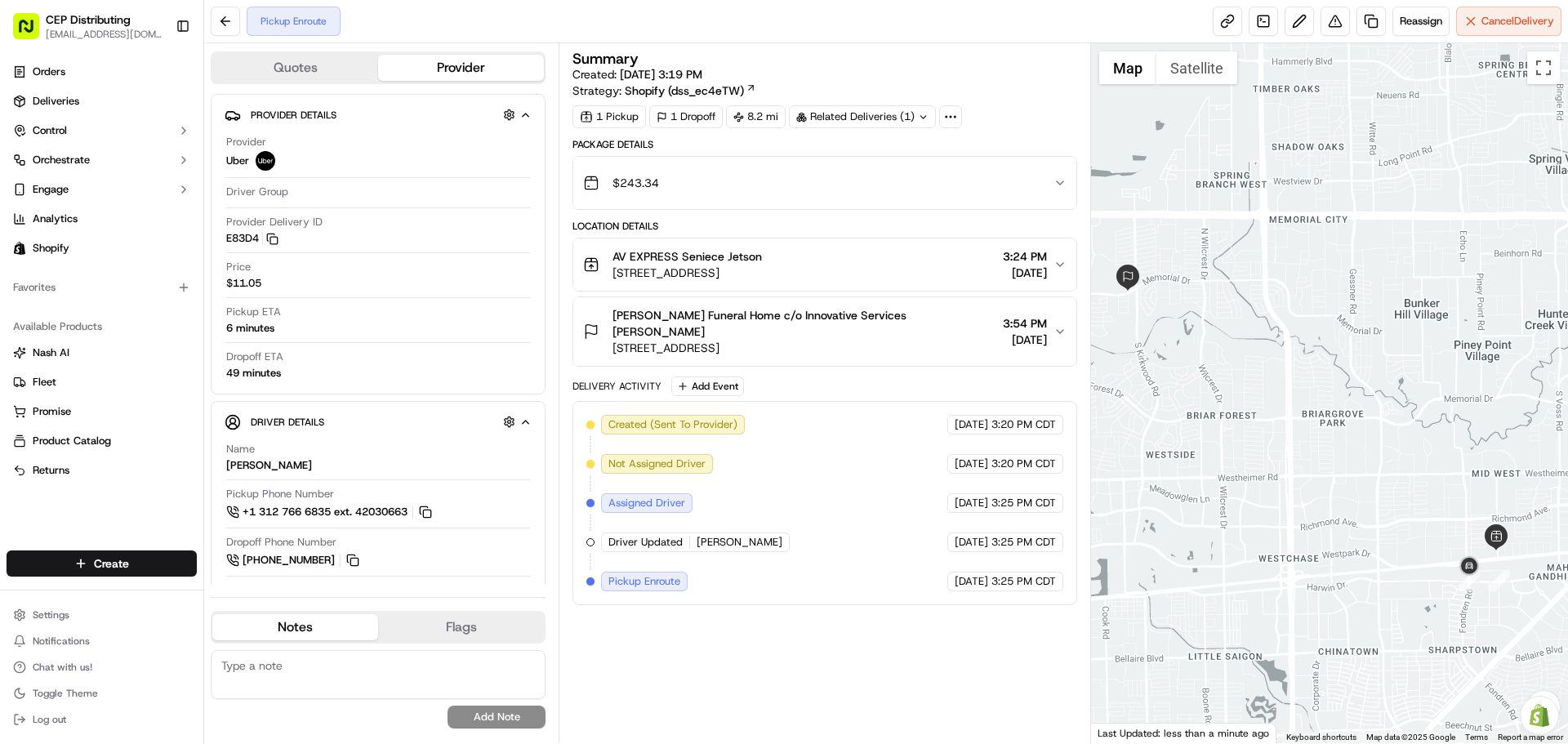
drag, startPoint x: 1389, startPoint y: 443, endPoint x: 1296, endPoint y: 394, distance: 105.1
click at [1296, 394] on div at bounding box center [1330, 393] width 478 height 700
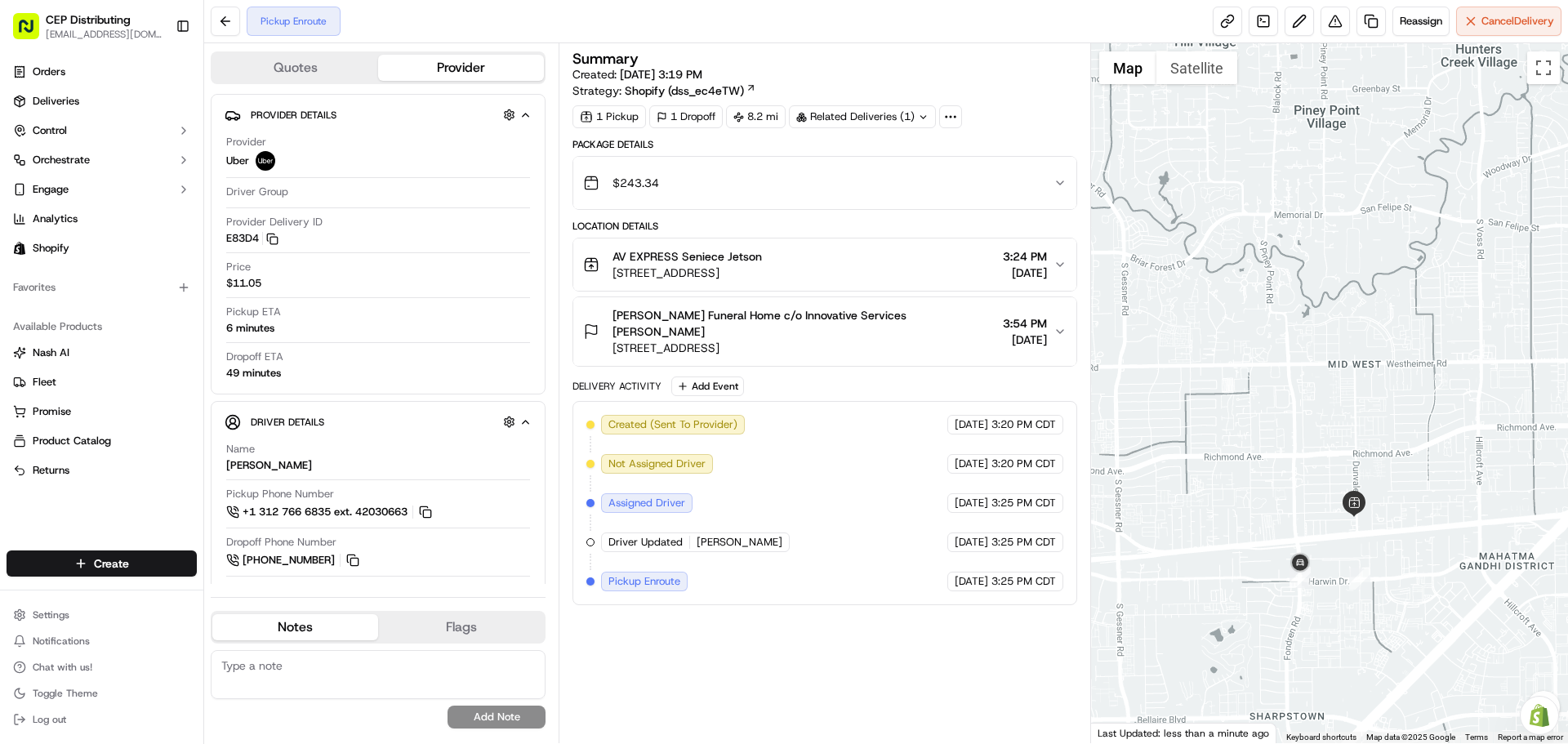
drag, startPoint x: 1309, startPoint y: 457, endPoint x: 1278, endPoint y: 428, distance: 42.4
click at [1278, 428] on div at bounding box center [1330, 393] width 478 height 700
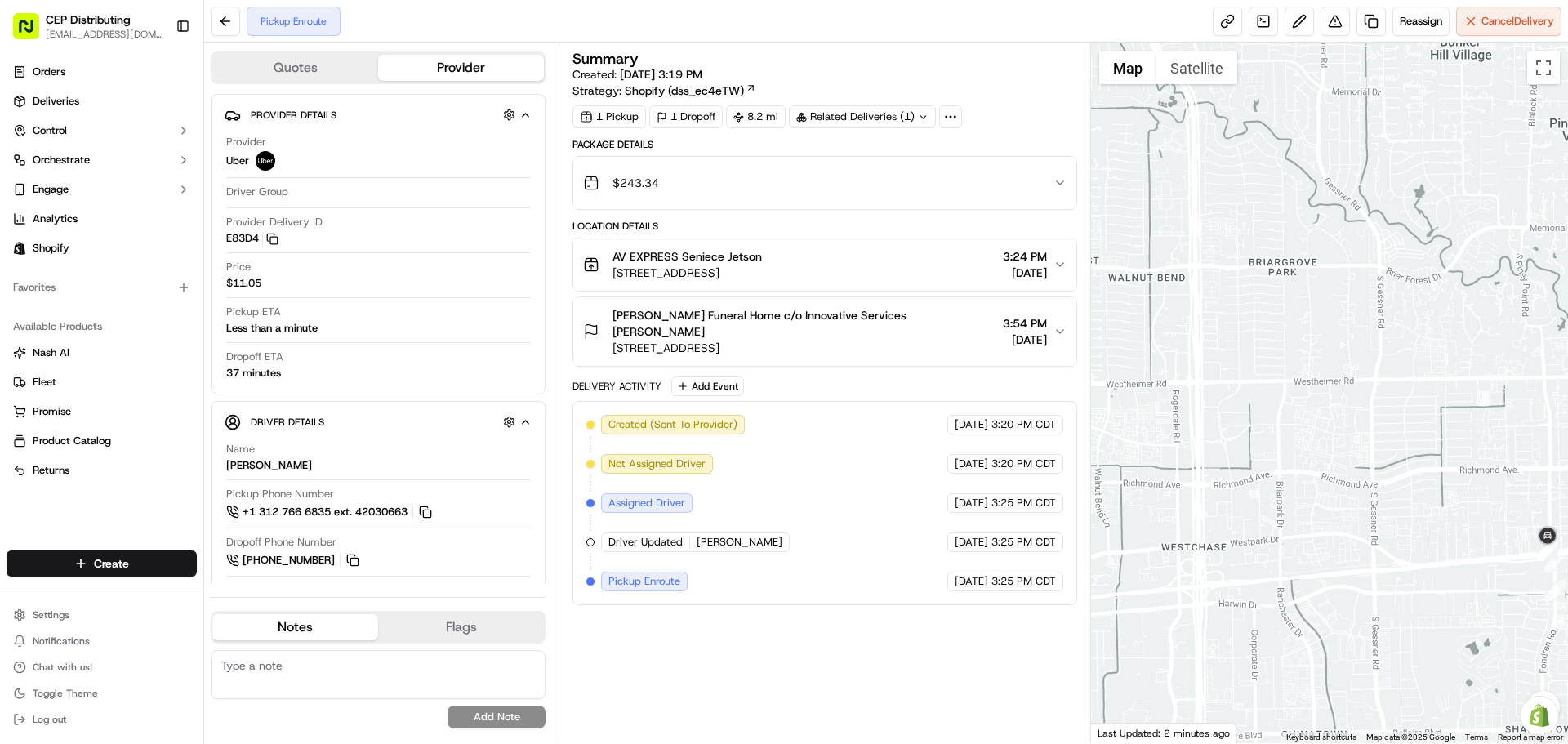
drag, startPoint x: 1407, startPoint y: 498, endPoint x: 1192, endPoint y: 448, distance: 220.7
click at [1194, 449] on div at bounding box center [1330, 393] width 478 height 700
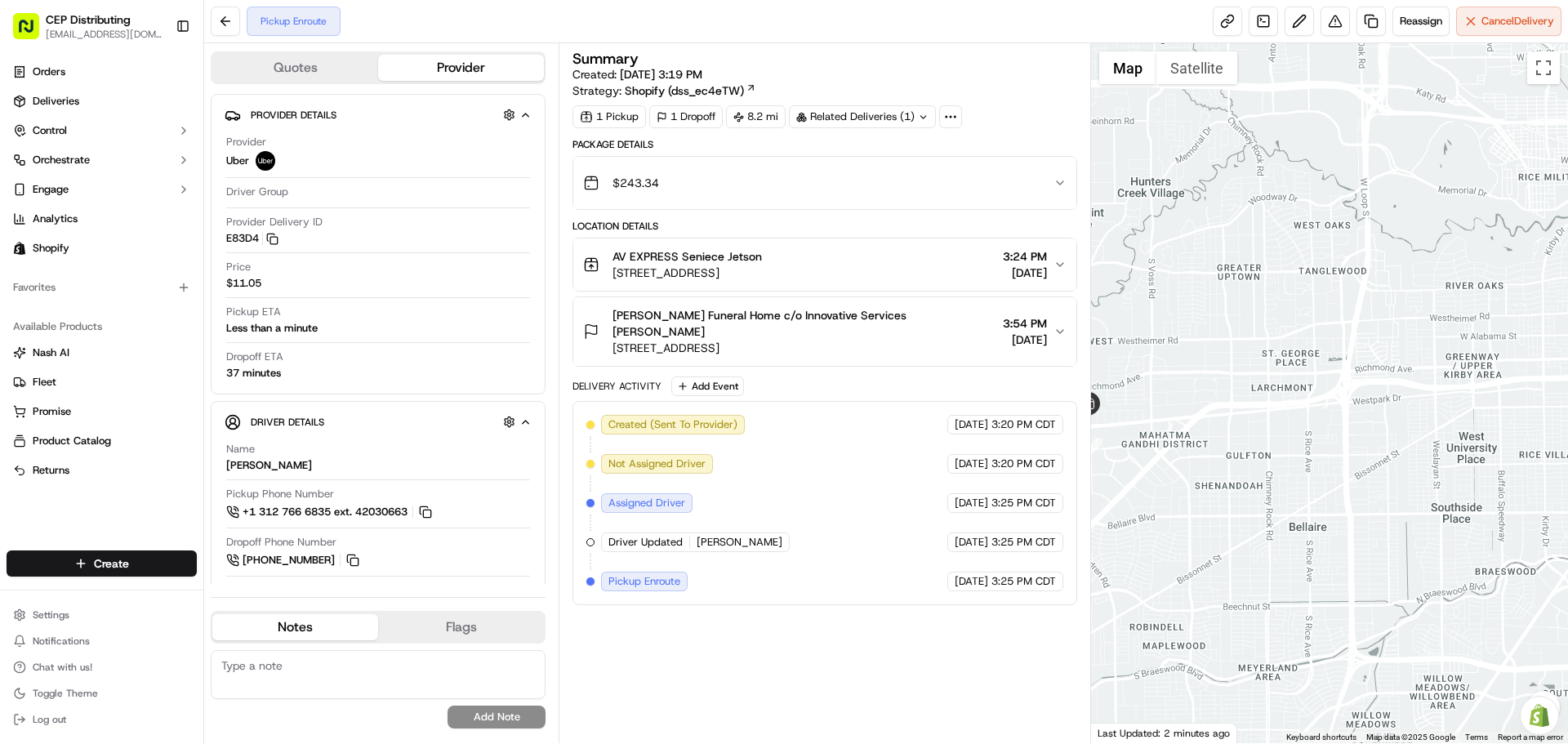
drag, startPoint x: 1250, startPoint y: 490, endPoint x: 1507, endPoint y: 502, distance: 257.3
click at [1507, 502] on div at bounding box center [1330, 393] width 478 height 700
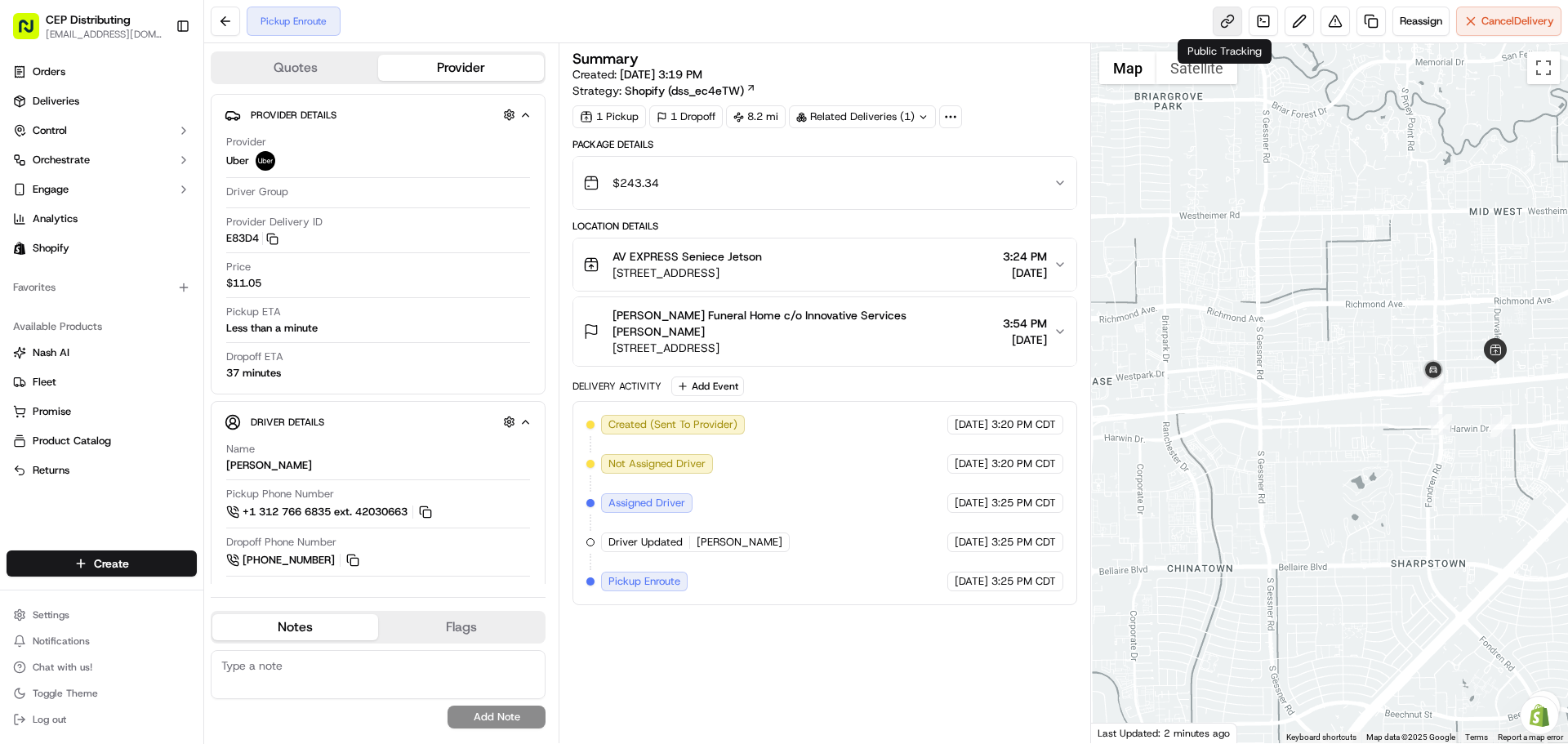
click at [1224, 30] on link at bounding box center [1227, 21] width 30 height 30
